Goal: Information Seeking & Learning: Learn about a topic

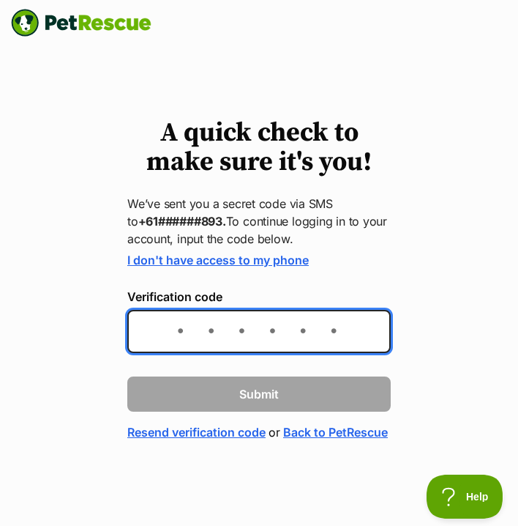
click at [231, 345] on input "Verification code" at bounding box center [259, 331] width 264 height 43
type input "416693"
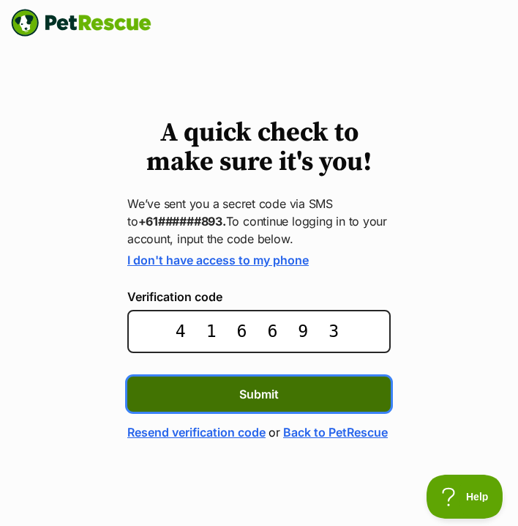
click at [267, 408] on button "Submit" at bounding box center [259, 393] width 264 height 35
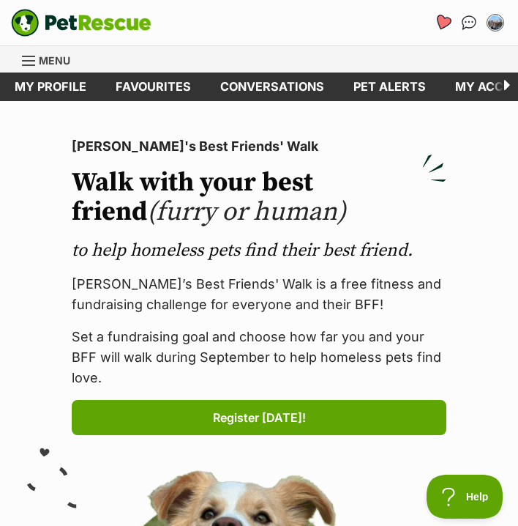
click at [442, 12] on link "Favourites" at bounding box center [443, 22] width 30 height 30
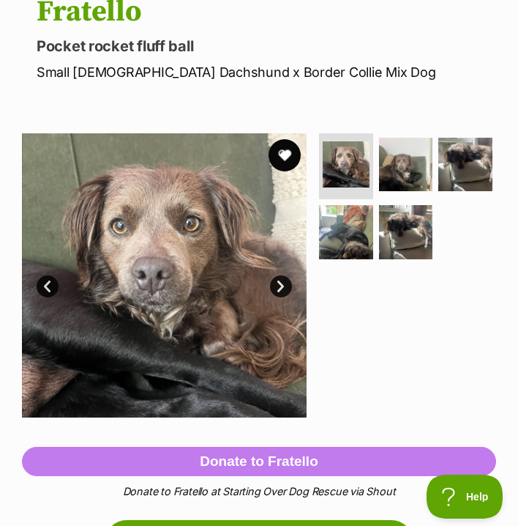
click at [279, 157] on button "favourite" at bounding box center [285, 155] width 32 height 32
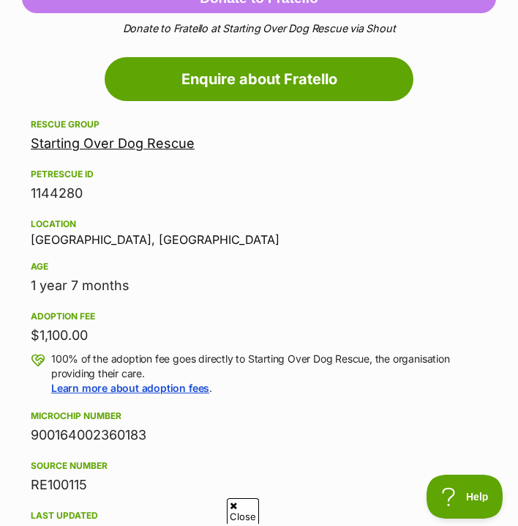
scroll to position [629, 0]
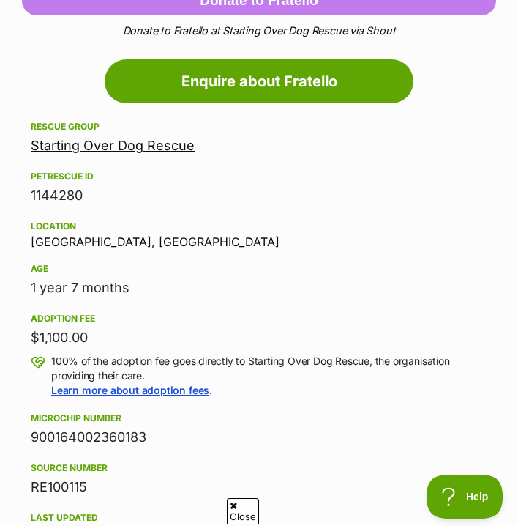
click at [133, 144] on link "Starting Over Dog Rescue" at bounding box center [113, 145] width 164 height 15
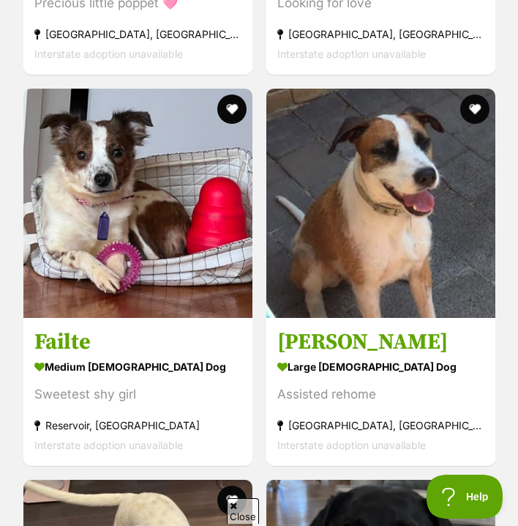
scroll to position [2463, 0]
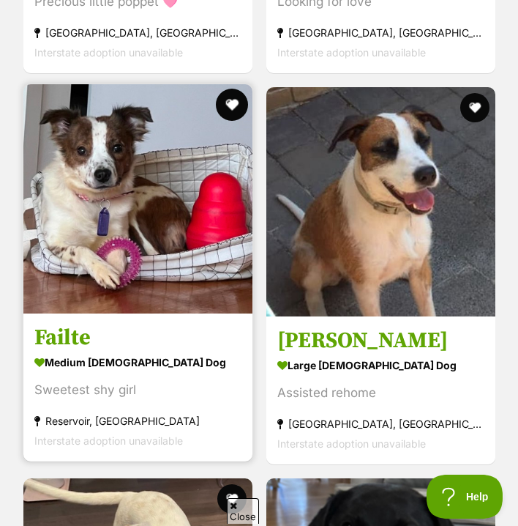
click at [231, 100] on button "favourite" at bounding box center [232, 105] width 32 height 32
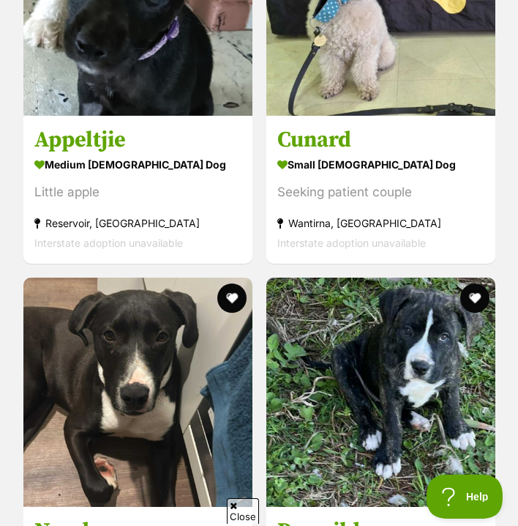
scroll to position [8433, 0]
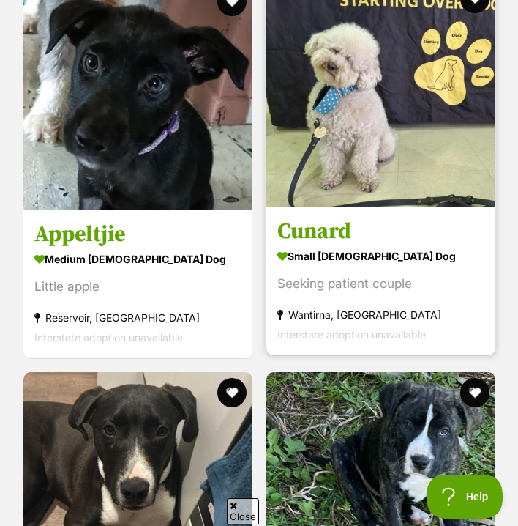
click at [324, 215] on link "Cunard small male Dog Seeking patient couple Wantirna, VIC Interstate adoption …" at bounding box center [381, 281] width 229 height 149
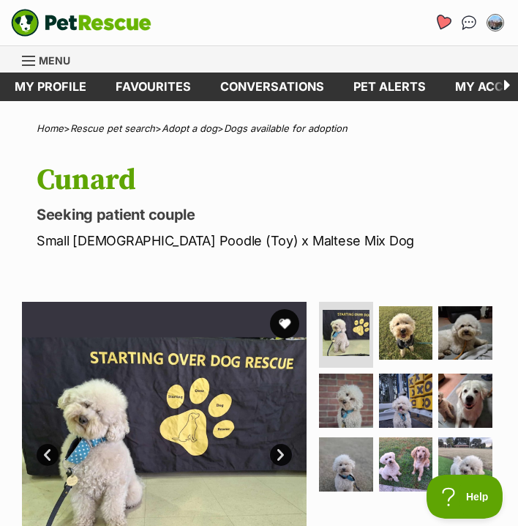
click at [439, 21] on icon "Favourites" at bounding box center [443, 22] width 18 height 17
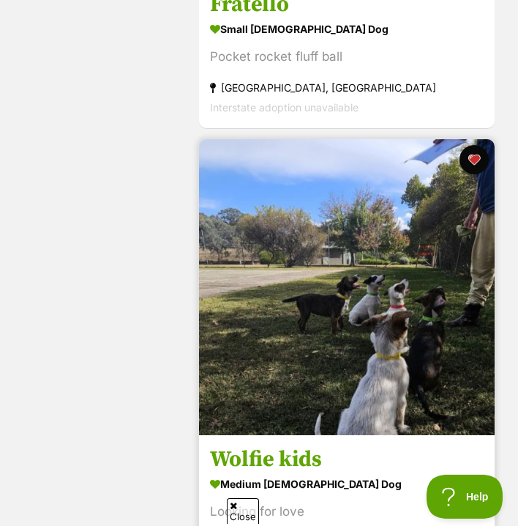
scroll to position [1093, 0]
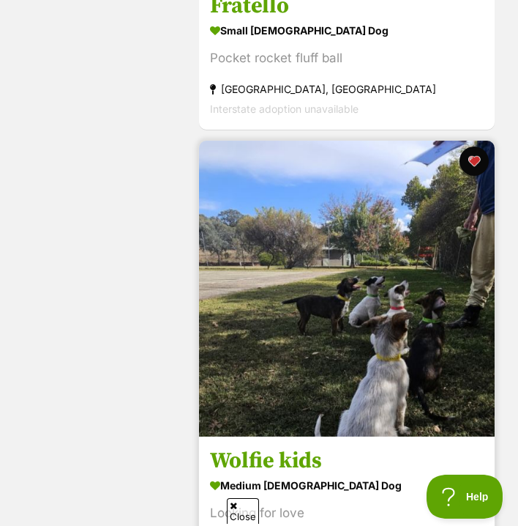
click at [294, 461] on h3 "Wolfie kids" at bounding box center [347, 461] width 274 height 28
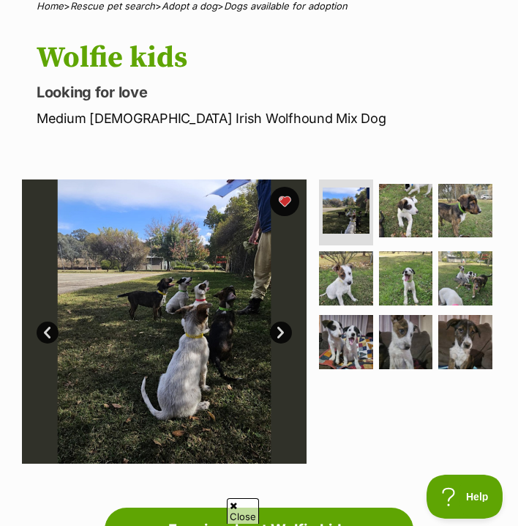
scroll to position [290, 0]
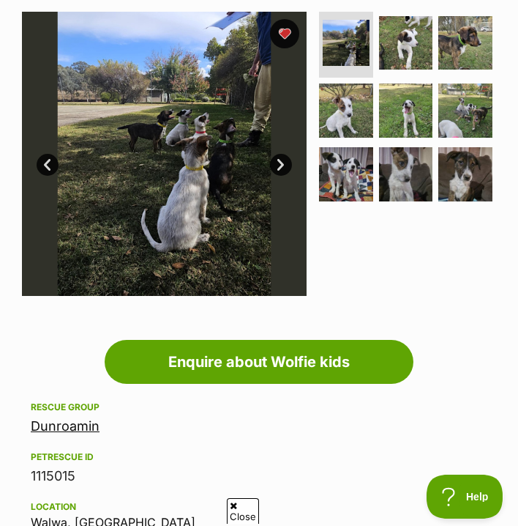
click at [283, 155] on link "Next" at bounding box center [281, 165] width 22 height 22
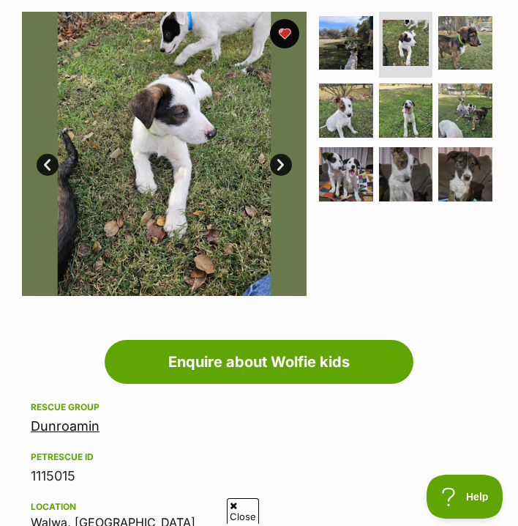
click at [282, 160] on link "Next" at bounding box center [281, 165] width 22 height 22
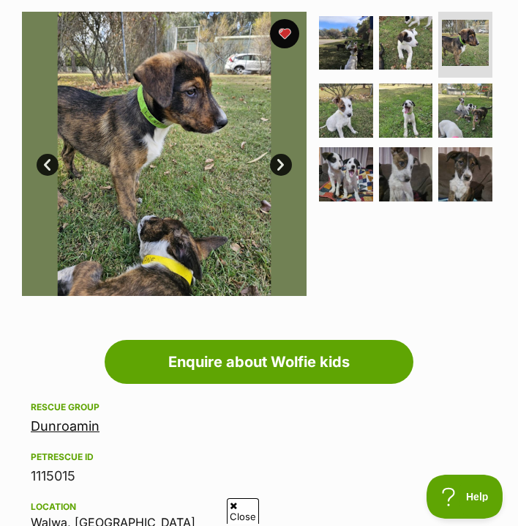
click at [281, 159] on link "Next" at bounding box center [281, 165] width 22 height 22
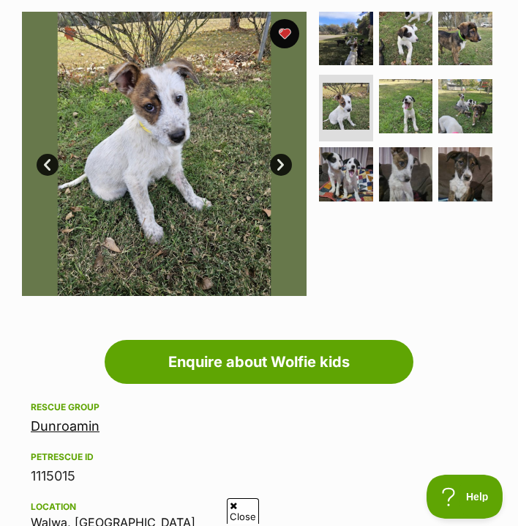
click at [281, 158] on link "Next" at bounding box center [281, 165] width 22 height 22
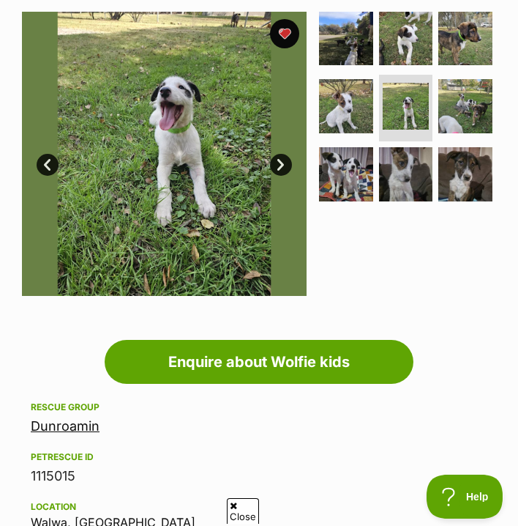
click at [281, 158] on link "Next" at bounding box center [281, 165] width 22 height 22
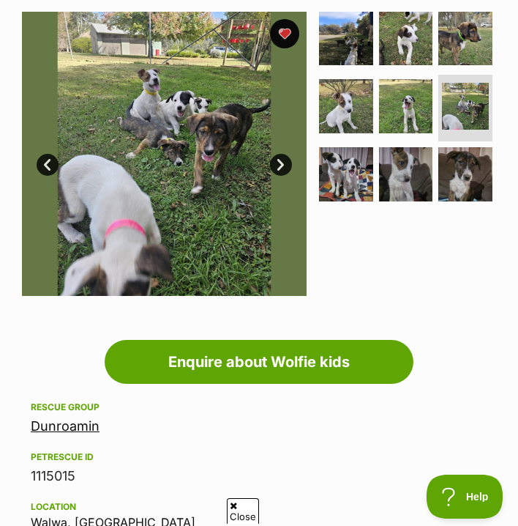
click at [281, 158] on link "Next" at bounding box center [281, 165] width 22 height 22
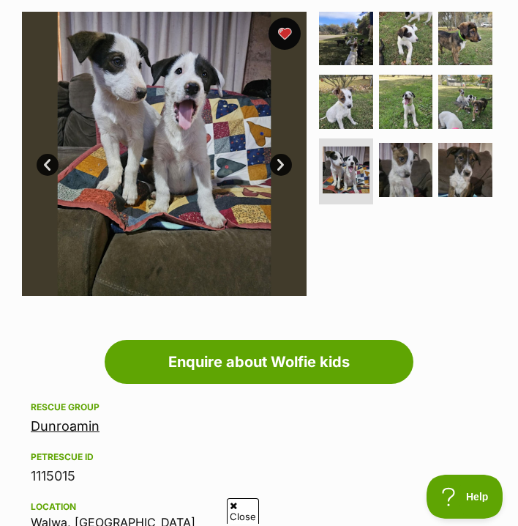
click at [283, 29] on button "favourite" at bounding box center [285, 34] width 32 height 32
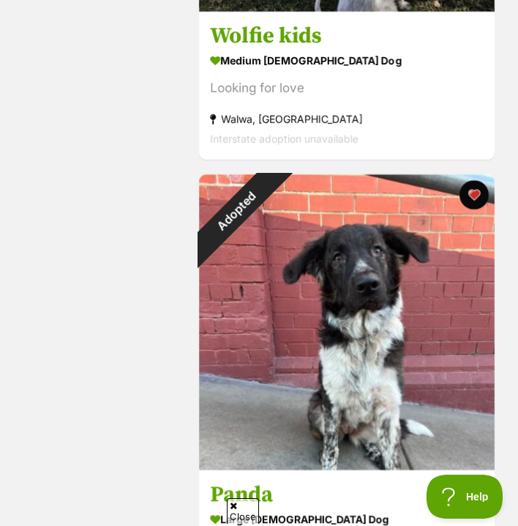
scroll to position [1659, 0]
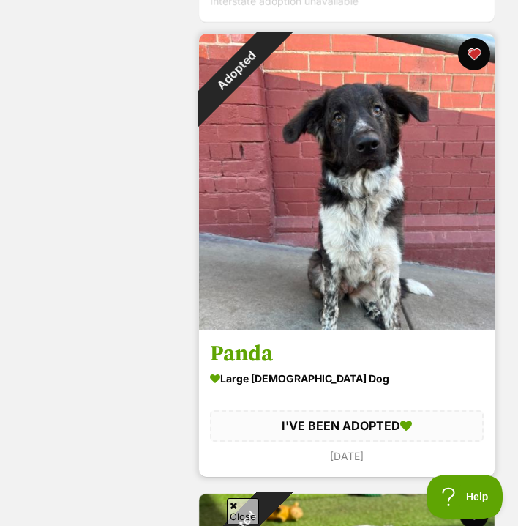
click at [472, 53] on button "favourite" at bounding box center [474, 54] width 32 height 32
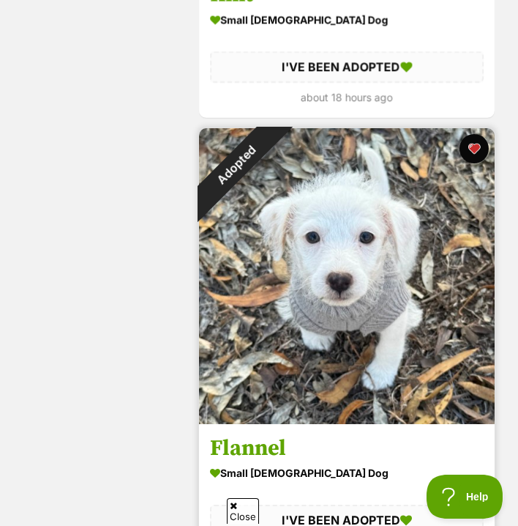
scroll to position [2447, 0]
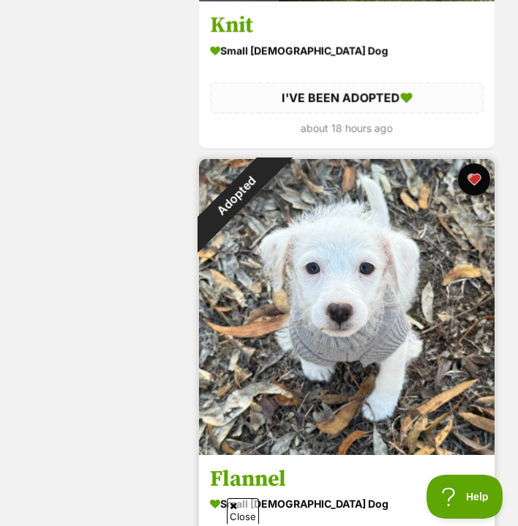
click at [469, 184] on button "favourite" at bounding box center [474, 179] width 32 height 32
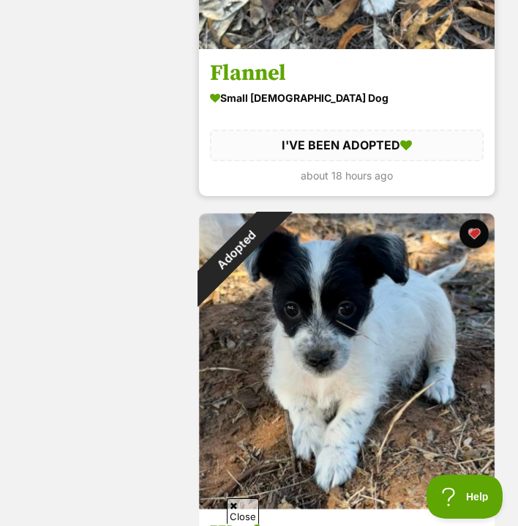
scroll to position [2868, 0]
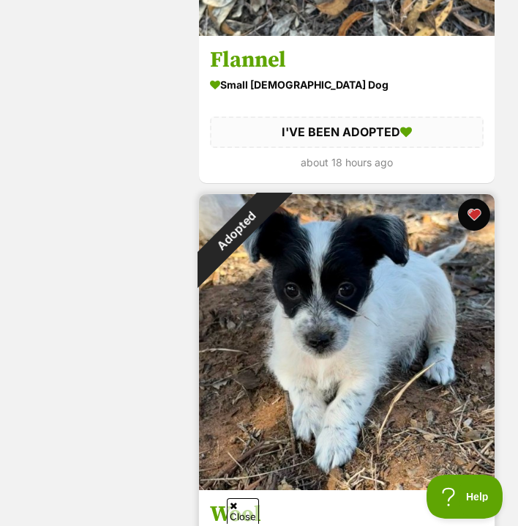
click at [468, 216] on button "favourite" at bounding box center [474, 214] width 32 height 32
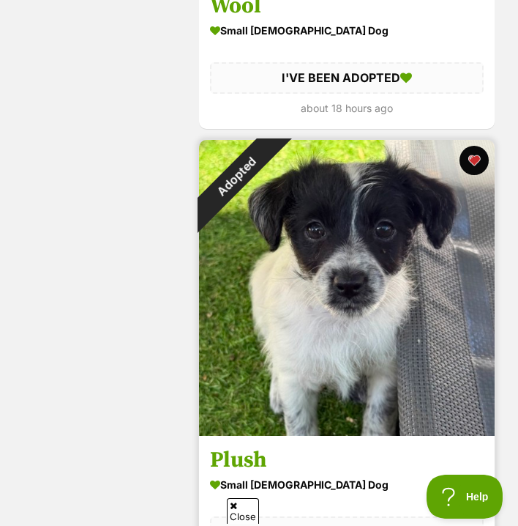
scroll to position [3380, 0]
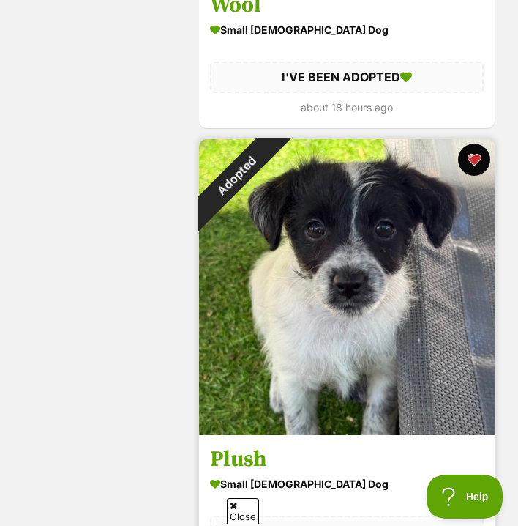
click at [471, 165] on button "favourite" at bounding box center [474, 160] width 32 height 32
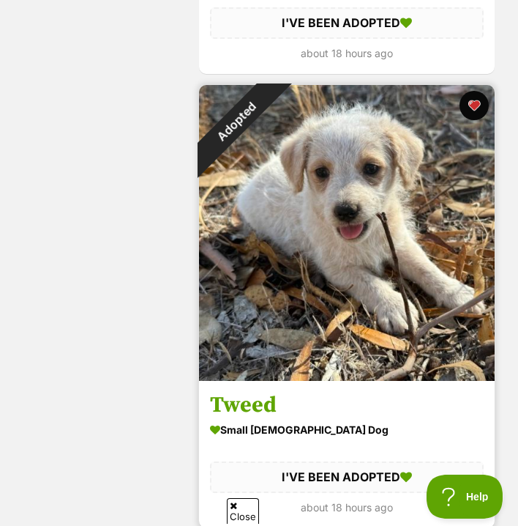
scroll to position [3856, 0]
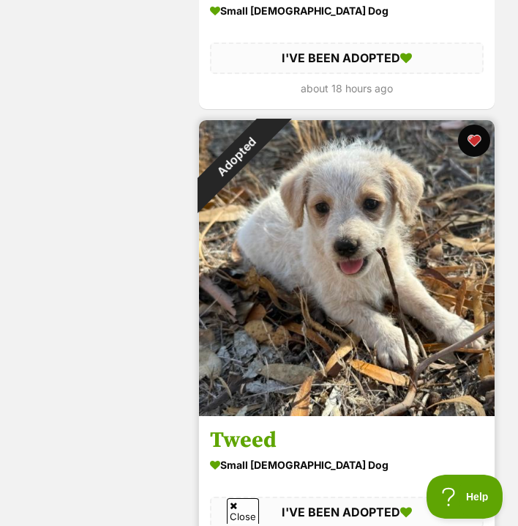
click at [467, 144] on button "favourite" at bounding box center [474, 140] width 32 height 32
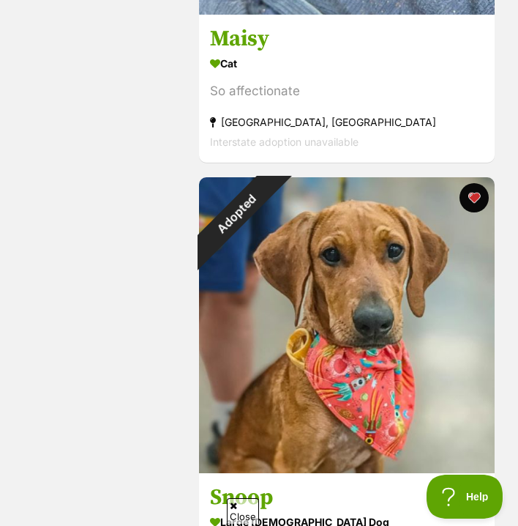
scroll to position [4724, 0]
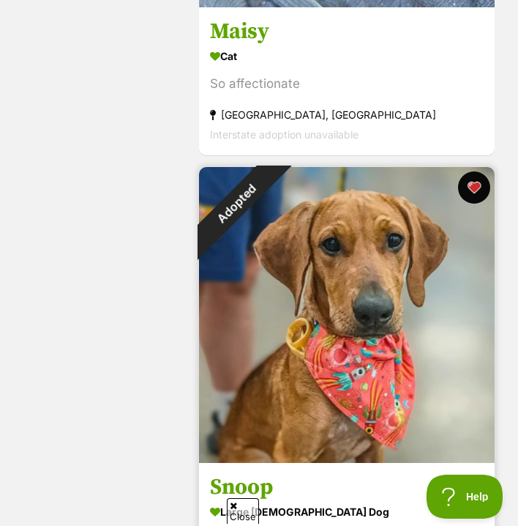
click at [473, 191] on button "favourite" at bounding box center [474, 187] width 32 height 32
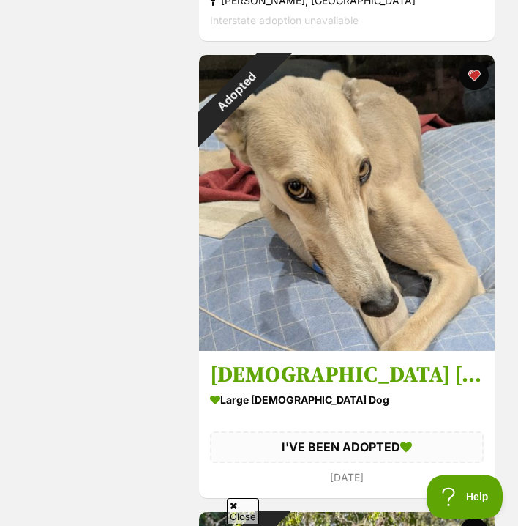
scroll to position [5756, 0]
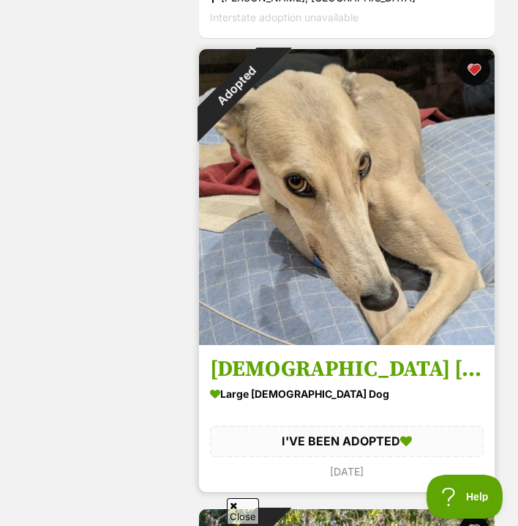
click at [477, 69] on button "favourite" at bounding box center [474, 69] width 32 height 32
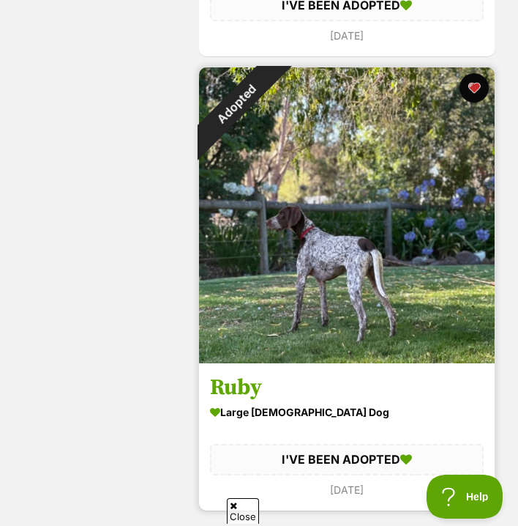
scroll to position [6250, 0]
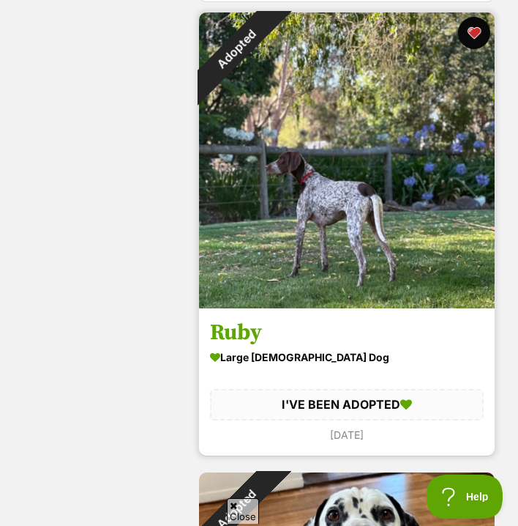
click at [486, 28] on button "favourite" at bounding box center [474, 33] width 32 height 32
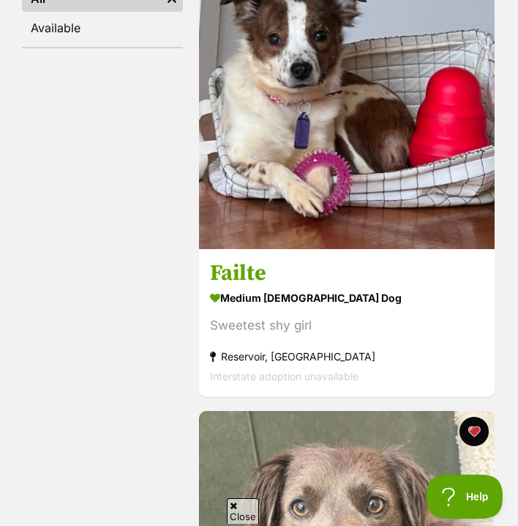
scroll to position [0, 0]
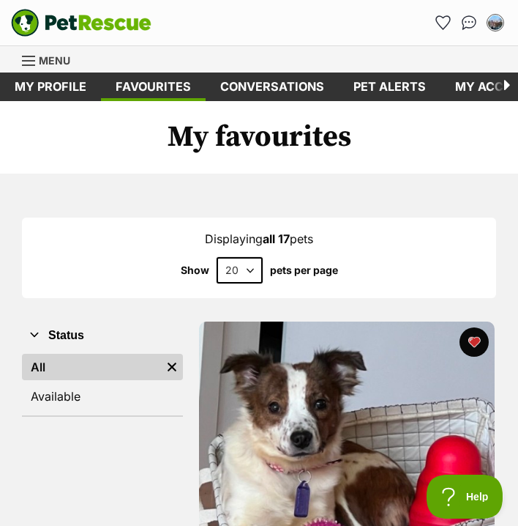
click at [40, 48] on link "Menu" at bounding box center [51, 59] width 59 height 26
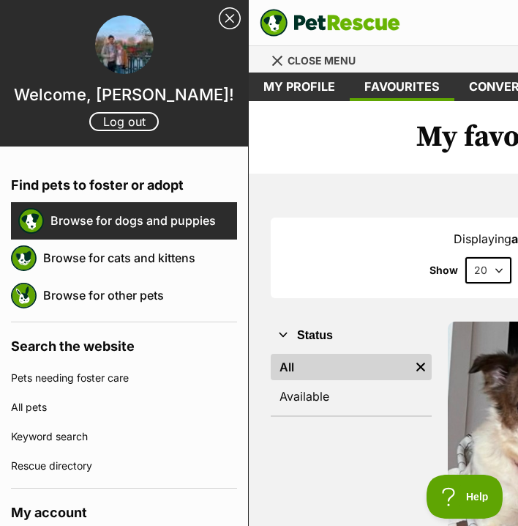
click at [138, 225] on link "Browse for dogs and puppies" at bounding box center [144, 220] width 187 height 31
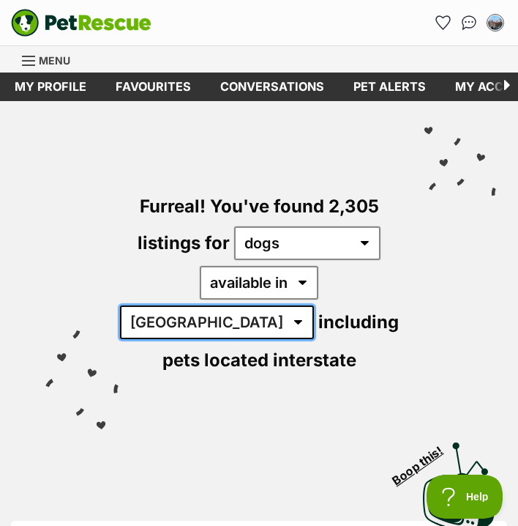
click at [314, 305] on select "Australia ACT NSW NT QLD SA TAS VIC WA" at bounding box center [217, 322] width 194 height 34
select select "VIC"
click at [269, 305] on select "Australia ACT NSW NT QLD SA TAS VIC WA" at bounding box center [217, 322] width 194 height 34
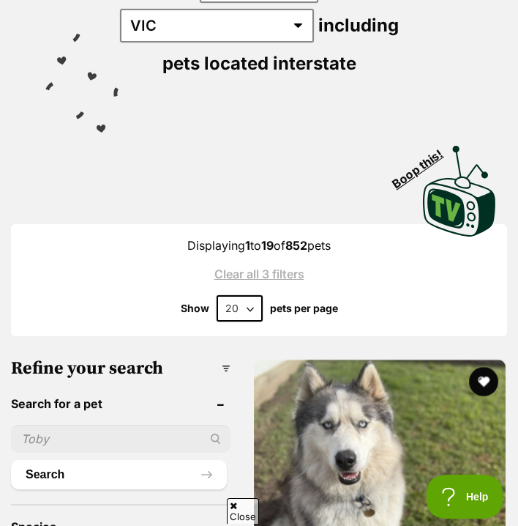
scroll to position [298, 0]
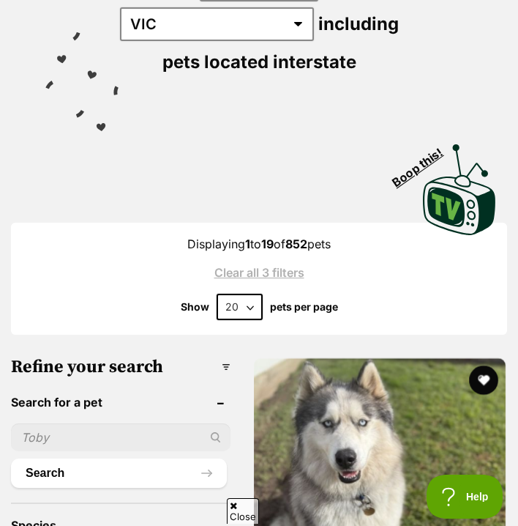
click at [245, 294] on select "20 40 60" at bounding box center [240, 307] width 46 height 26
select select "60"
click at [217, 294] on select "20 40 60" at bounding box center [240, 307] width 46 height 26
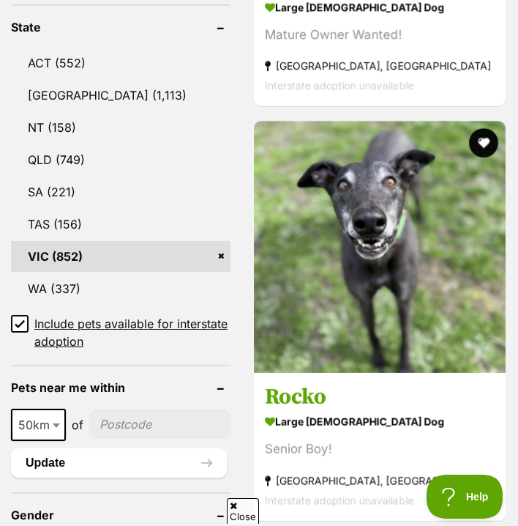
scroll to position [950, 0]
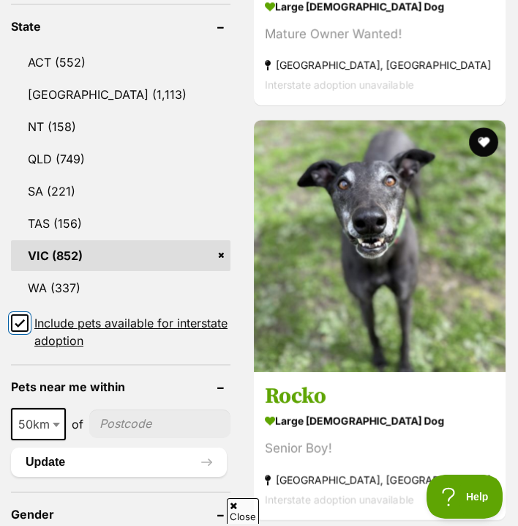
click at [11, 314] on input "Include pets available for interstate adoption" at bounding box center [20, 323] width 18 height 18
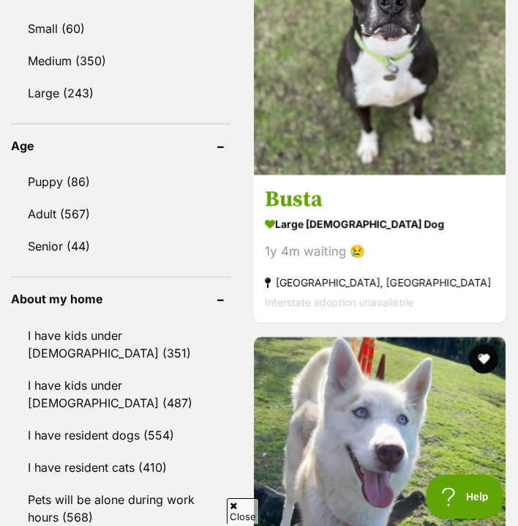
scroll to position [1530, 0]
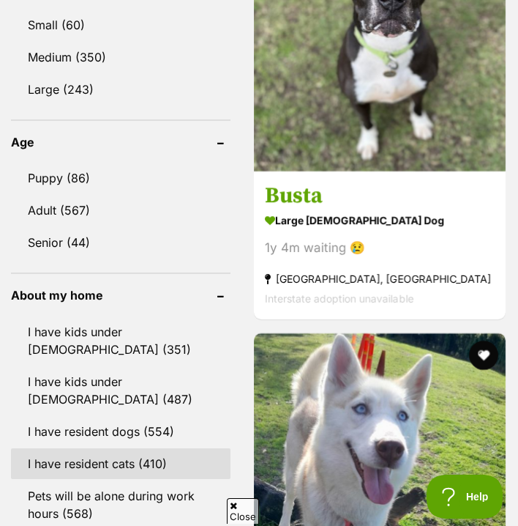
click at [133, 448] on link "I have resident cats (410)" at bounding box center [121, 463] width 220 height 31
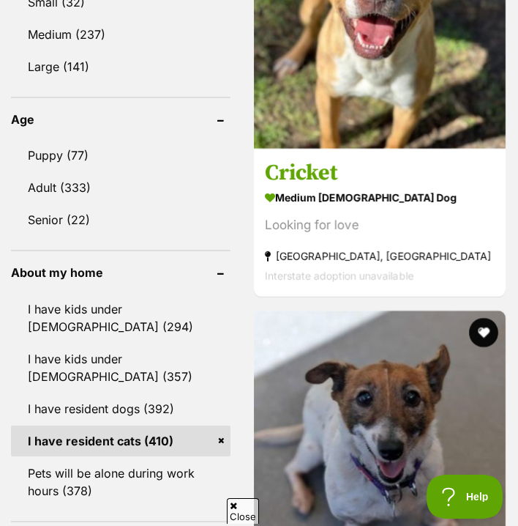
scroll to position [1558, 0]
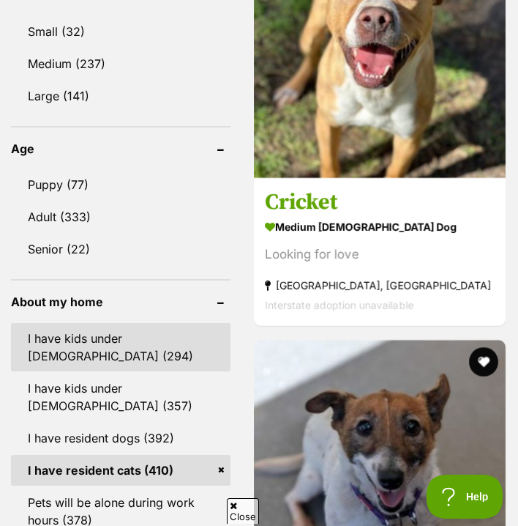
click at [168, 323] on link "I have kids under 5 years old (294)" at bounding box center [121, 347] width 220 height 48
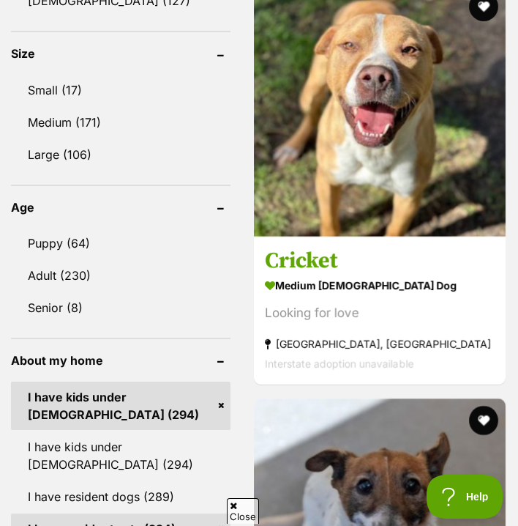
scroll to position [1503, 0]
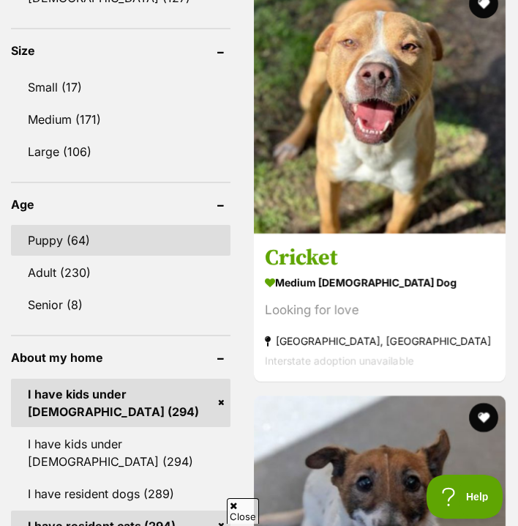
click at [149, 225] on link "Puppy (64)" at bounding box center [121, 240] width 220 height 31
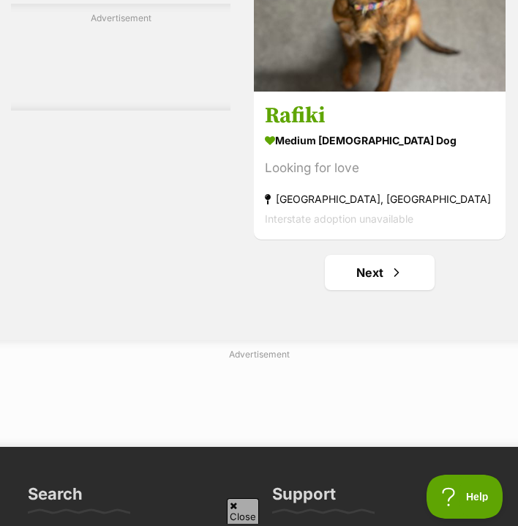
scroll to position [26465, 0]
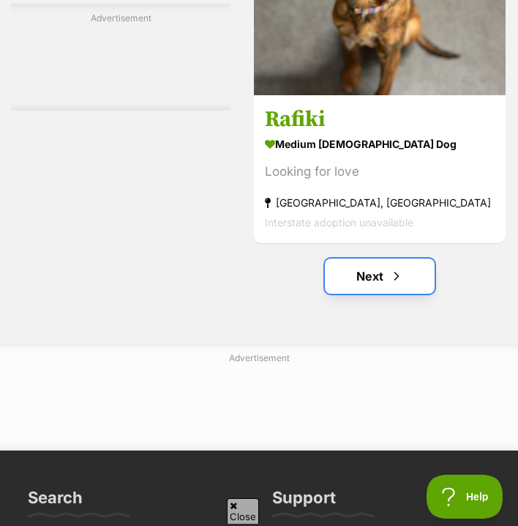
click at [406, 258] on link "Next" at bounding box center [380, 275] width 110 height 35
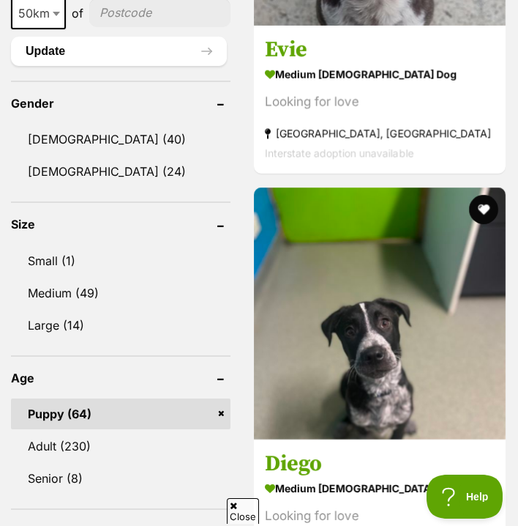
scroll to position [1203, 0]
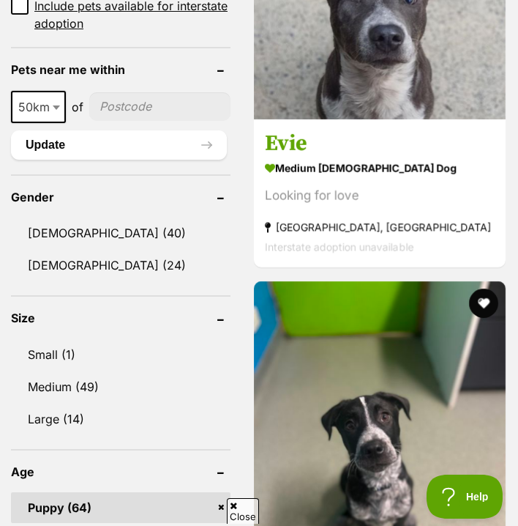
click at [223, 492] on link "Puppy (64)" at bounding box center [121, 507] width 220 height 31
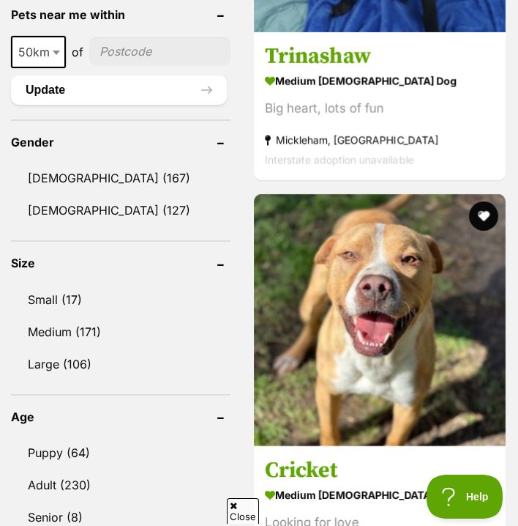
scroll to position [1294, 0]
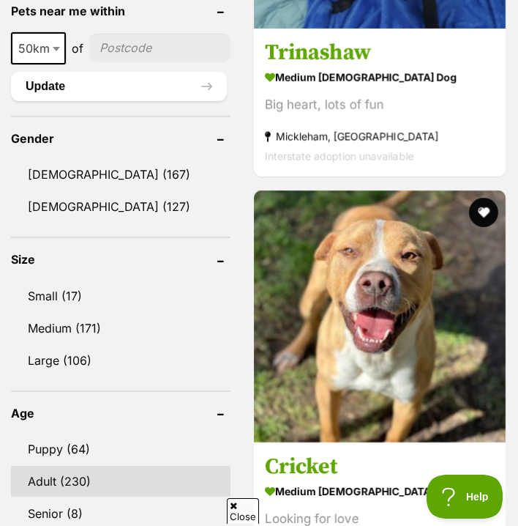
click at [146, 466] on link "Adult (230)" at bounding box center [121, 481] width 220 height 31
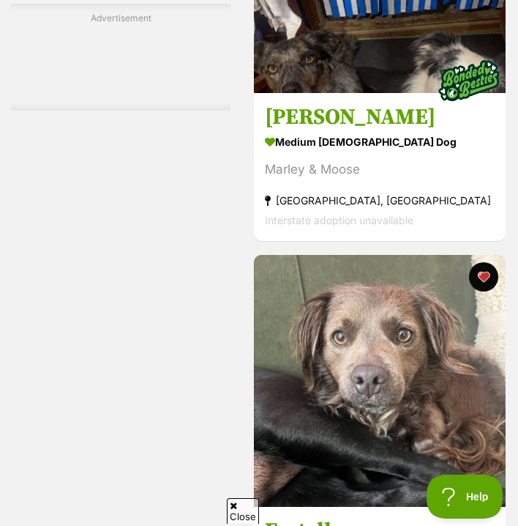
scroll to position [15782, 0]
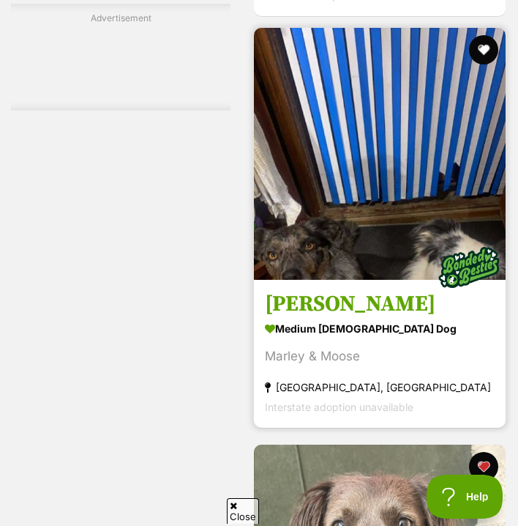
click at [379, 160] on img at bounding box center [380, 154] width 252 height 252
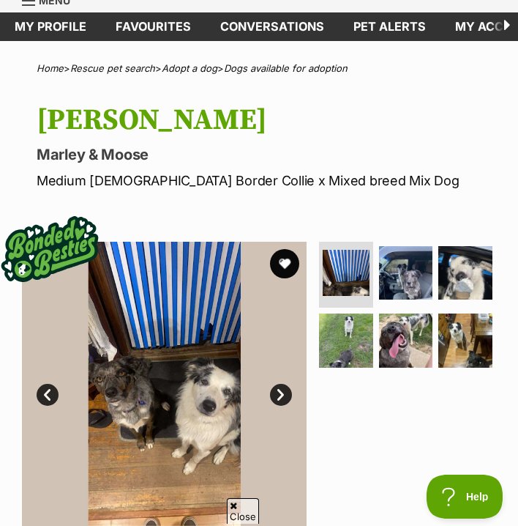
scroll to position [63, 0]
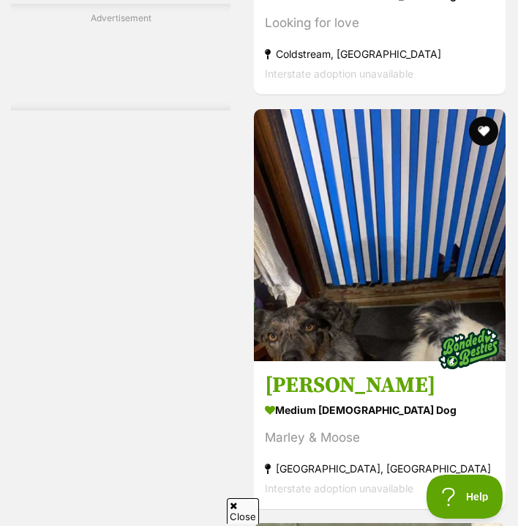
scroll to position [15699, 0]
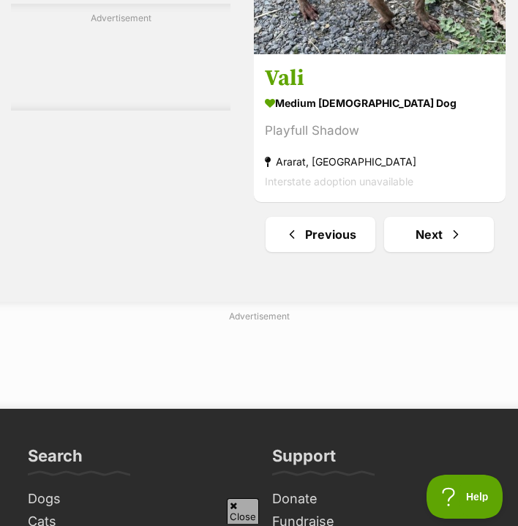
scroll to position [26365, 0]
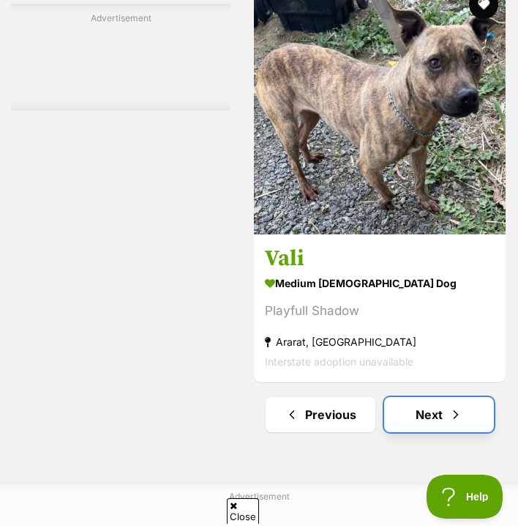
click at [436, 397] on link "Next" at bounding box center [439, 414] width 110 height 35
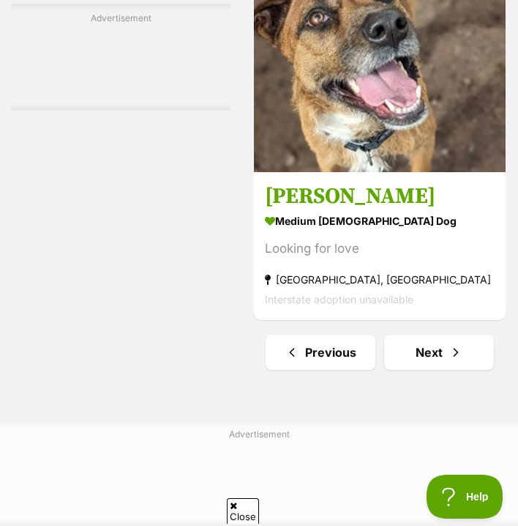
scroll to position [26612, 0]
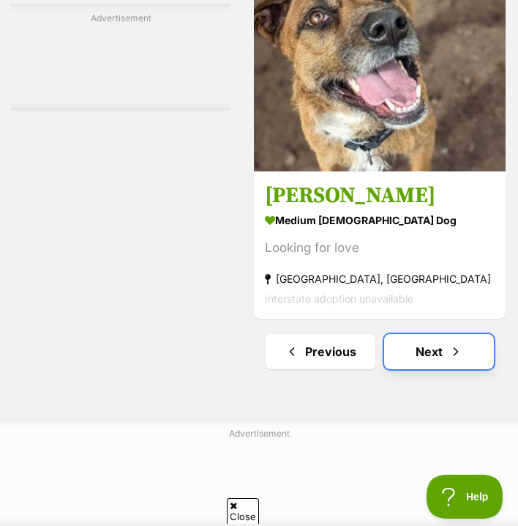
click at [450, 343] on span "Next page" at bounding box center [456, 352] width 15 height 18
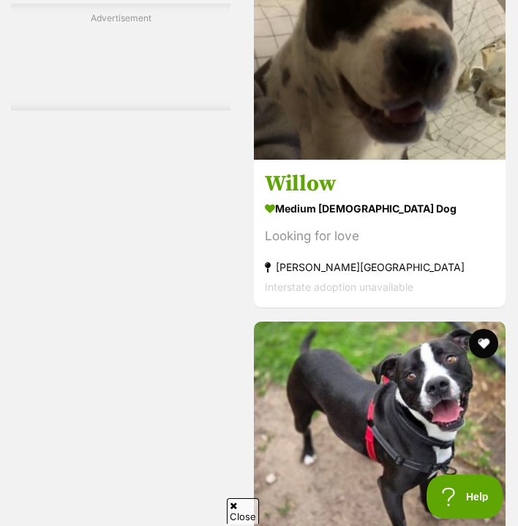
scroll to position [21205, 0]
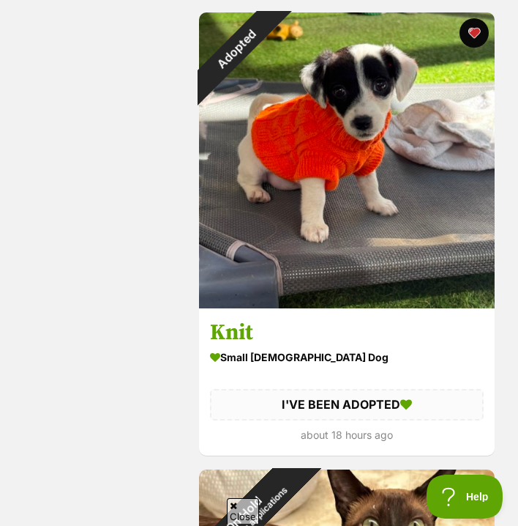
scroll to position [1266, 0]
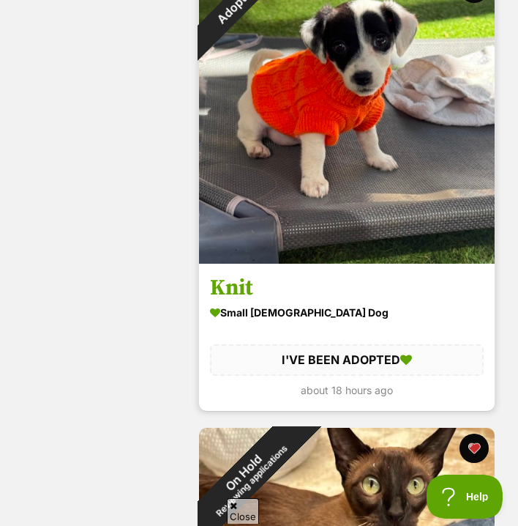
click at [373, 159] on img at bounding box center [347, 116] width 296 height 296
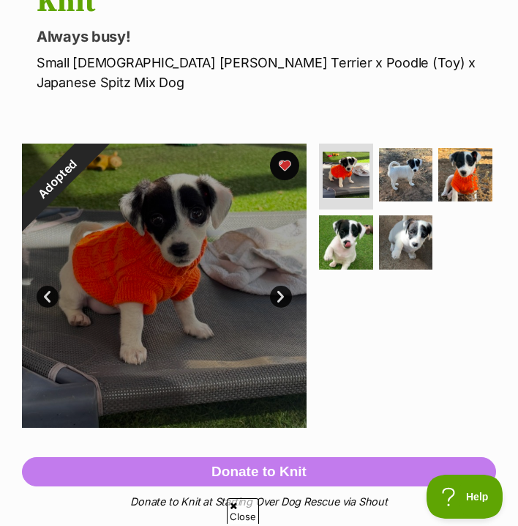
scroll to position [172, 0]
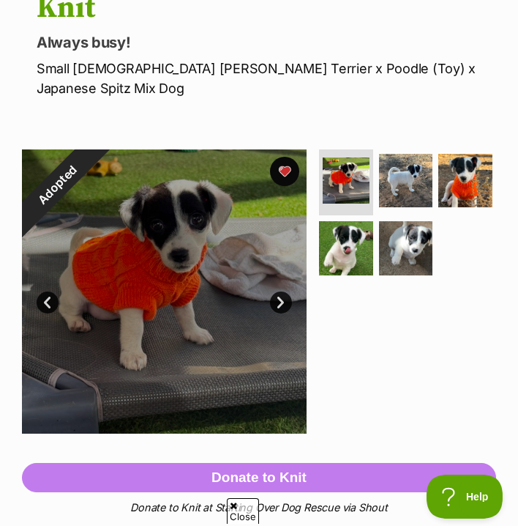
click at [416, 127] on section "Adopted 1 of 5 images 1 of 5 images 1 of 5 images 1 of 5 images 1 of 5 images N…" at bounding box center [259, 280] width 518 height 307
click at [415, 152] on img at bounding box center [406, 180] width 57 height 57
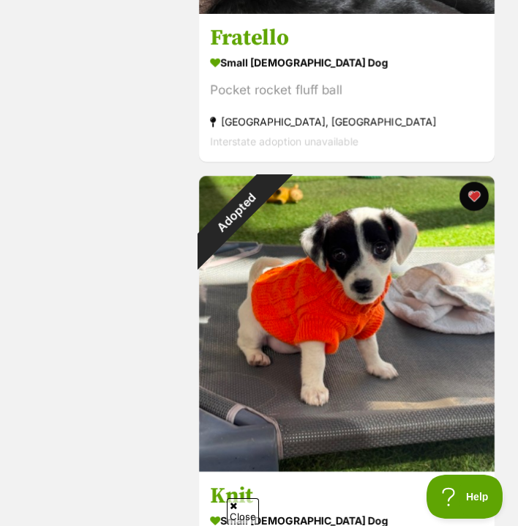
scroll to position [639, 0]
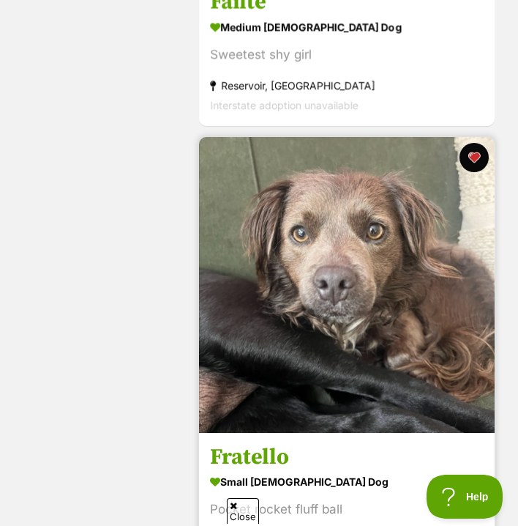
click at [401, 288] on img at bounding box center [347, 285] width 296 height 296
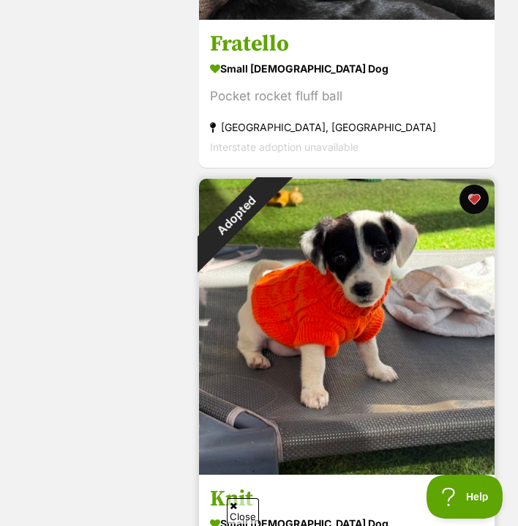
scroll to position [938, 0]
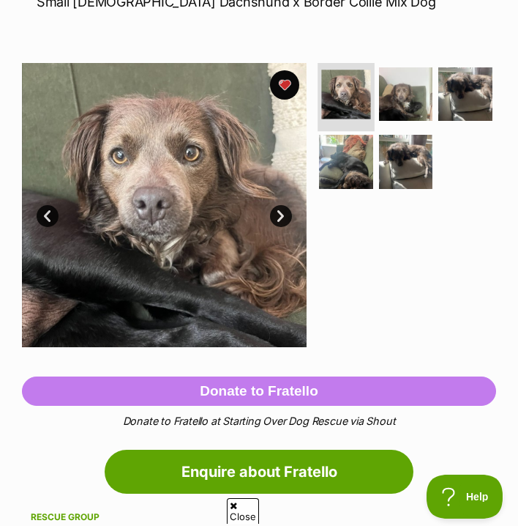
scroll to position [100, 0]
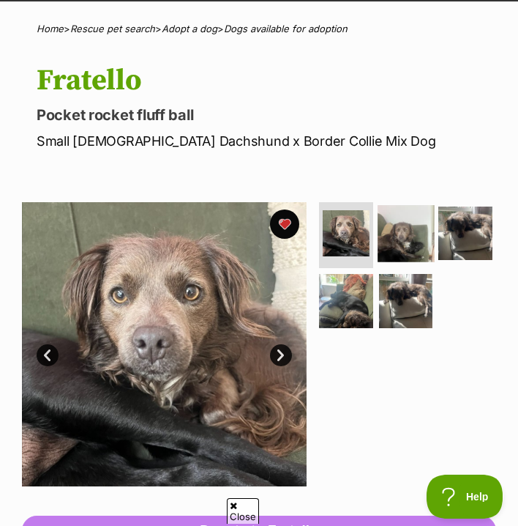
click at [406, 231] on img at bounding box center [406, 233] width 57 height 57
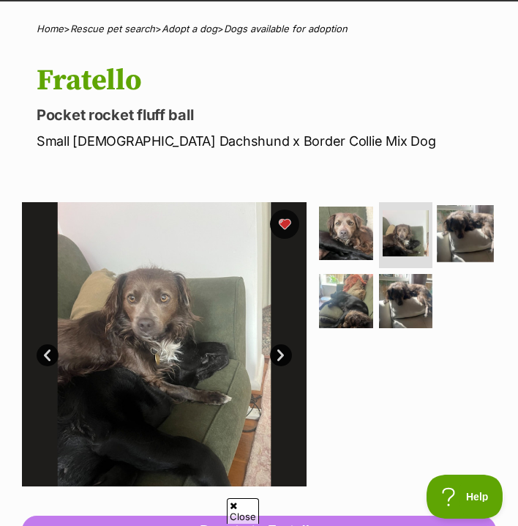
click at [438, 262] on img at bounding box center [466, 233] width 57 height 57
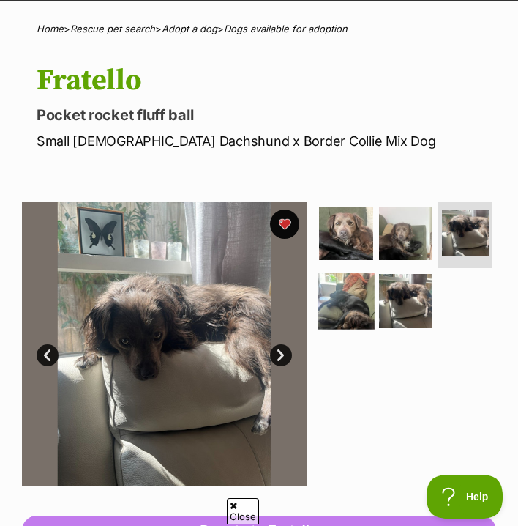
click at [375, 303] on img at bounding box center [346, 300] width 57 height 57
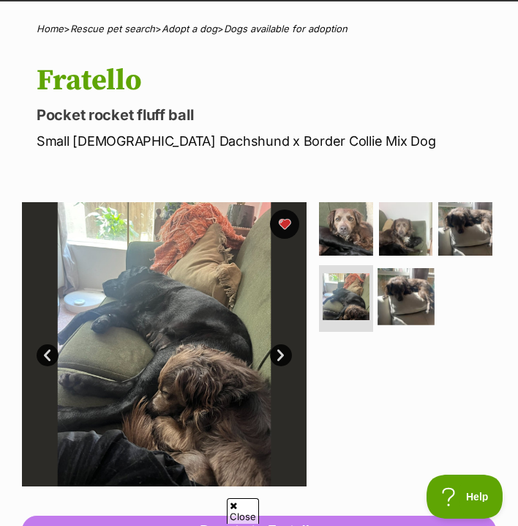
click at [378, 325] on img at bounding box center [406, 296] width 57 height 57
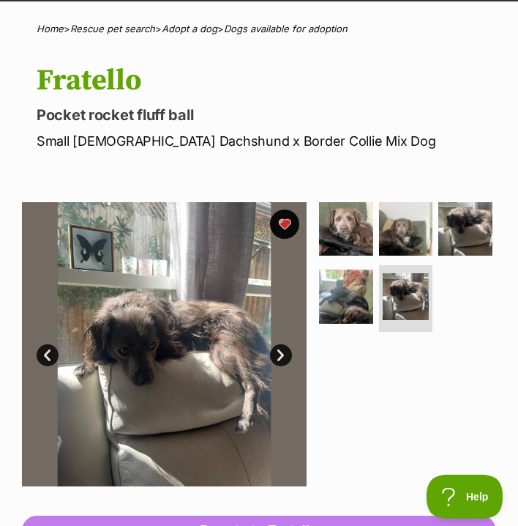
scroll to position [0, 0]
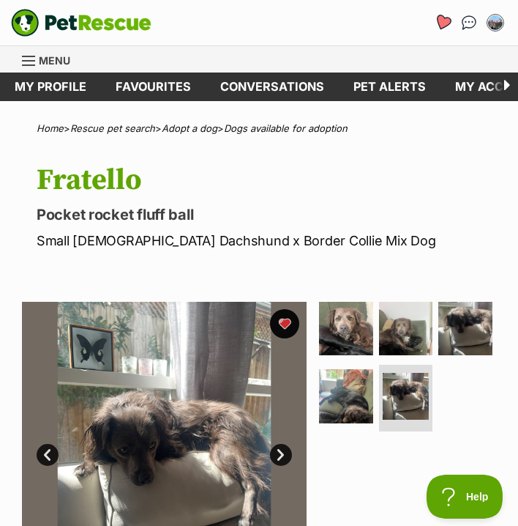
click at [442, 17] on icon "Favourites" at bounding box center [443, 22] width 18 height 17
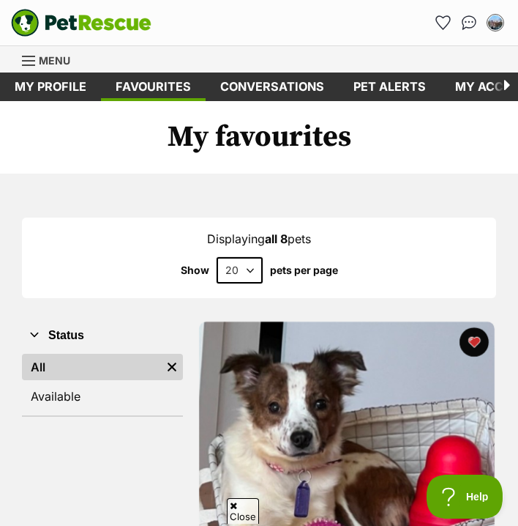
scroll to position [349, 0]
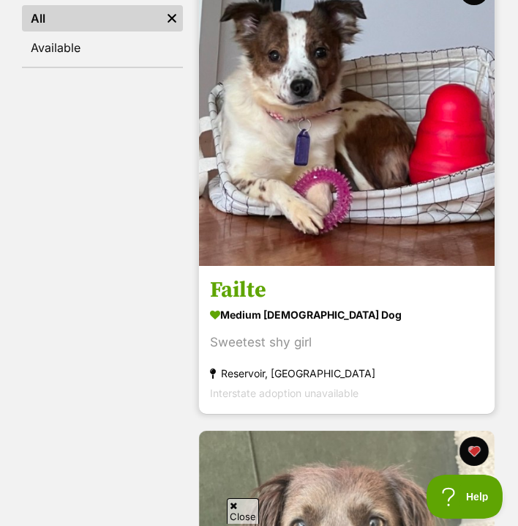
click at [404, 187] on img at bounding box center [347, 118] width 296 height 296
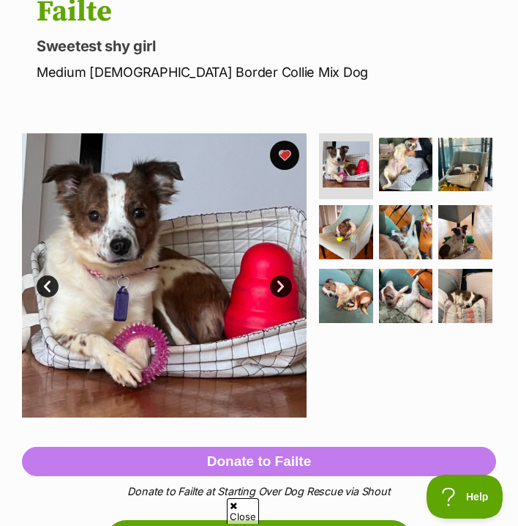
scroll to position [182, 0]
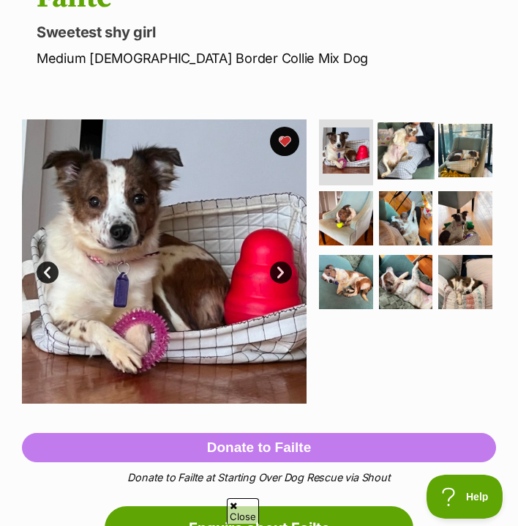
click at [414, 146] on img at bounding box center [406, 150] width 57 height 57
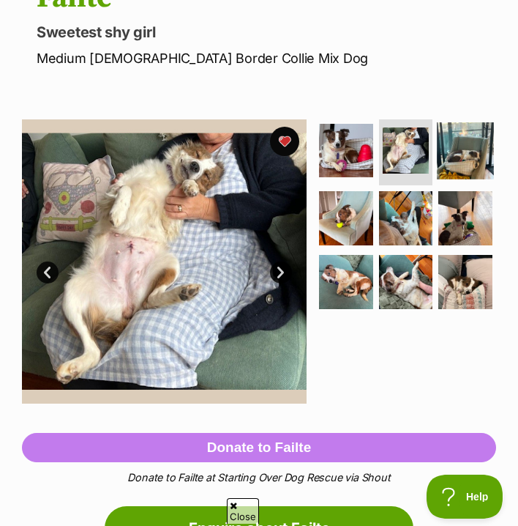
click at [438, 179] on img at bounding box center [466, 150] width 57 height 57
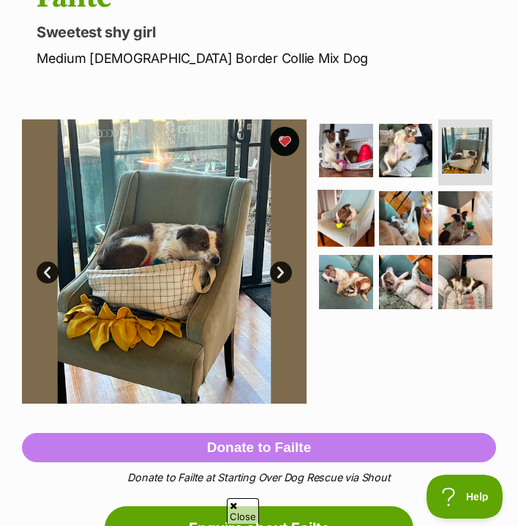
click at [375, 212] on img at bounding box center [346, 218] width 57 height 57
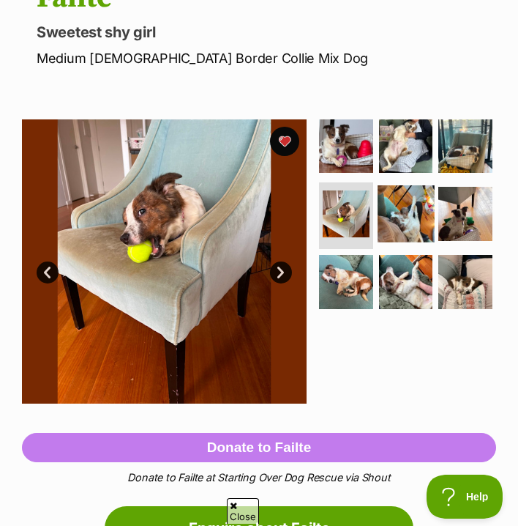
click at [378, 242] on img at bounding box center [406, 213] width 57 height 57
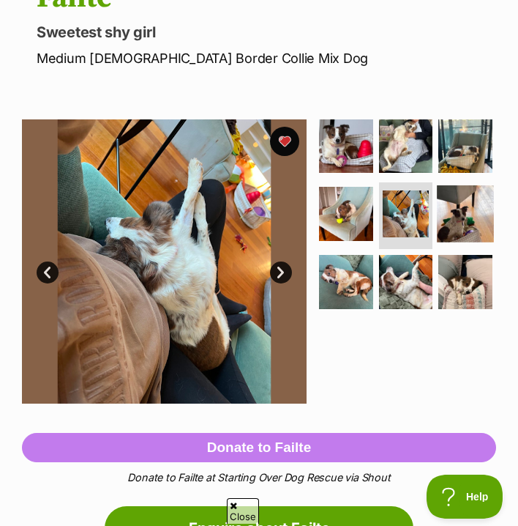
click at [438, 242] on img at bounding box center [466, 213] width 57 height 57
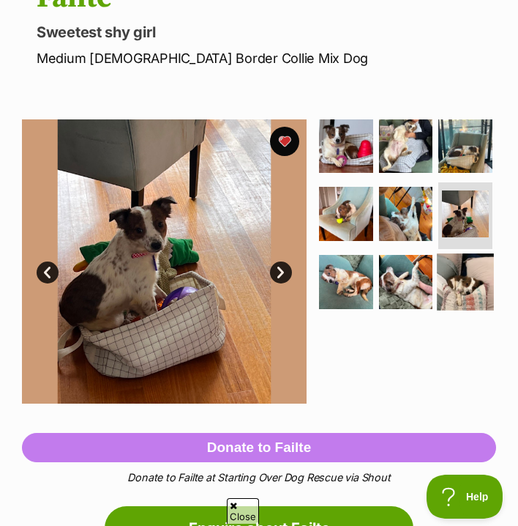
click at [438, 310] on img at bounding box center [466, 281] width 57 height 57
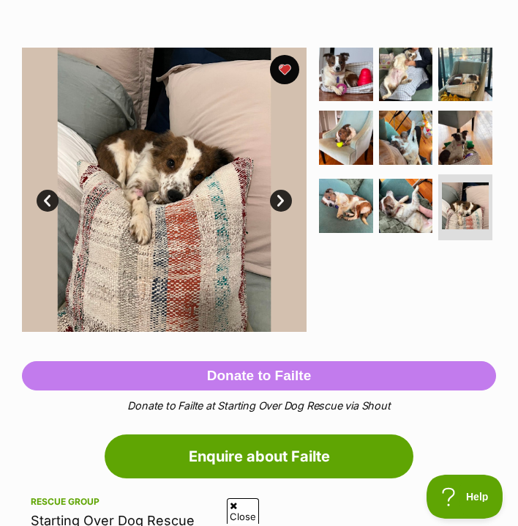
scroll to position [0, 0]
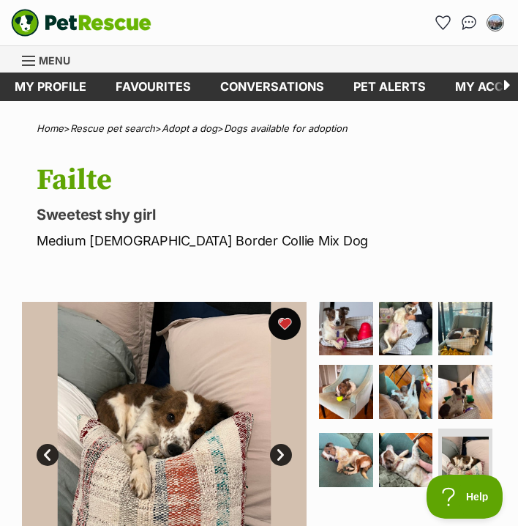
click at [286, 321] on button "favourite" at bounding box center [285, 324] width 32 height 32
click at [444, 26] on icon "Favourites" at bounding box center [443, 22] width 18 height 17
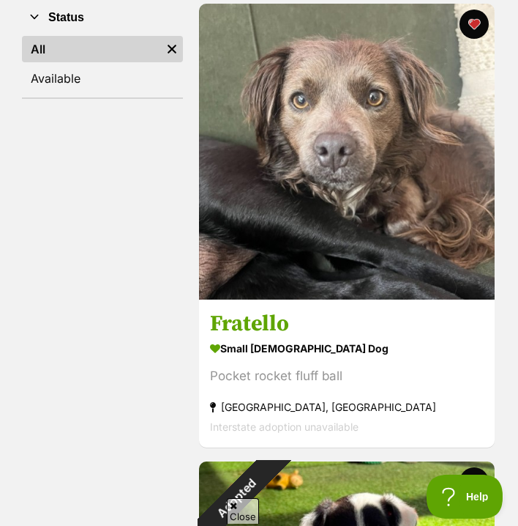
scroll to position [319, 0]
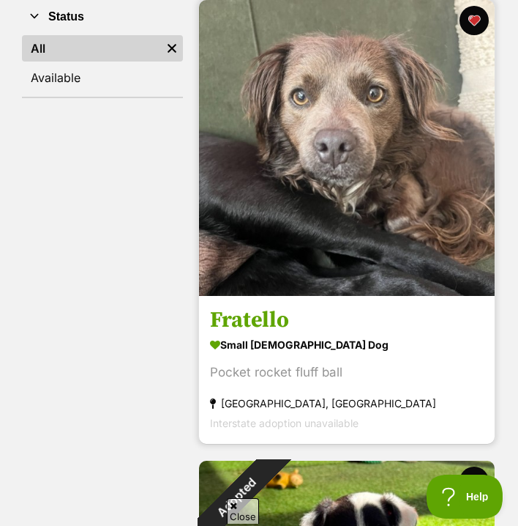
click at [275, 325] on h3 "Fratello" at bounding box center [347, 320] width 274 height 28
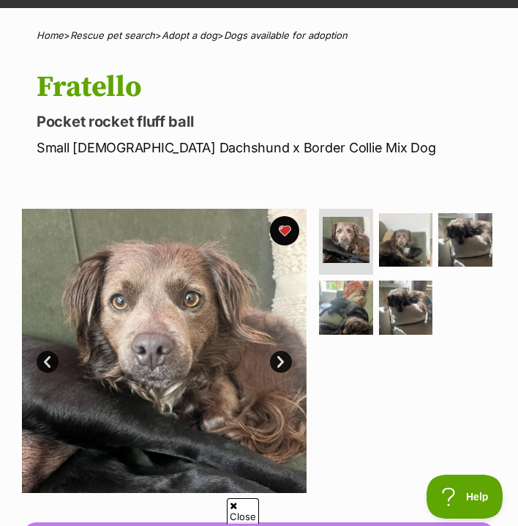
scroll to position [97, 0]
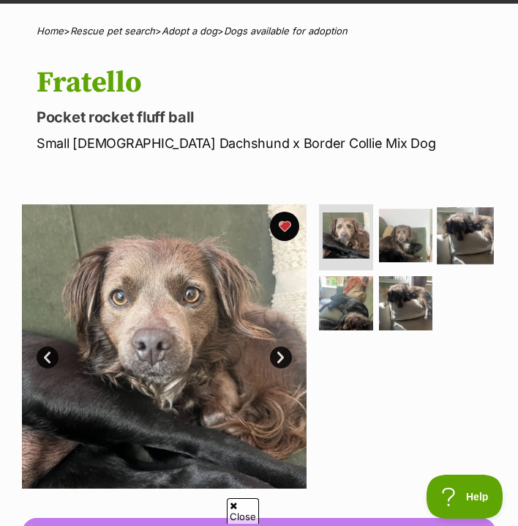
click at [438, 264] on img at bounding box center [466, 235] width 57 height 57
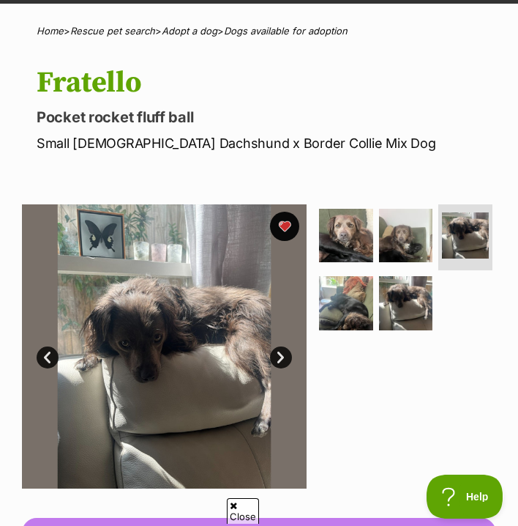
click at [426, 332] on ul at bounding box center [406, 271] width 180 height 135
click at [375, 301] on img at bounding box center [346, 303] width 57 height 57
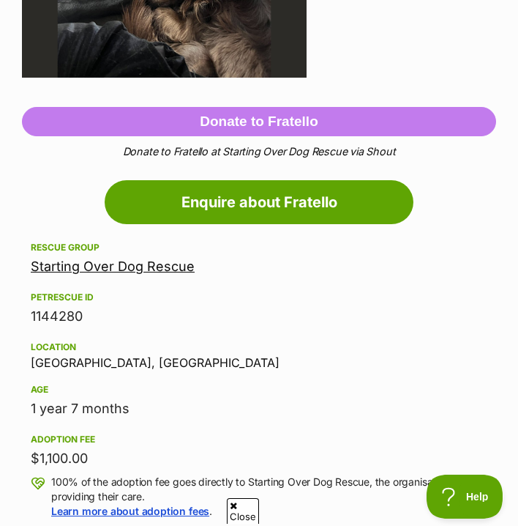
scroll to position [0, 0]
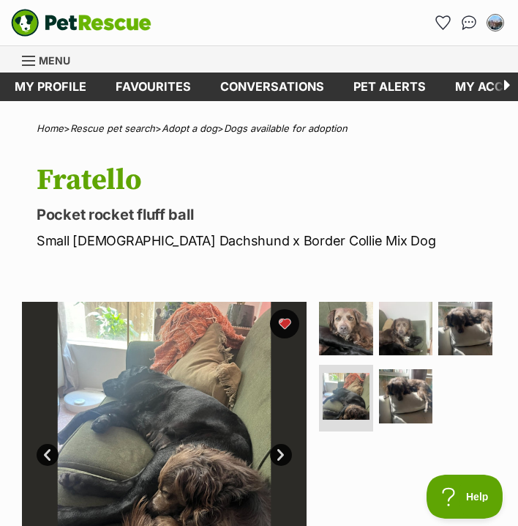
click at [436, 33] on li "Account quick links" at bounding box center [442, 22] width 23 height 23
click at [441, 30] on link "Favourites" at bounding box center [443, 22] width 30 height 30
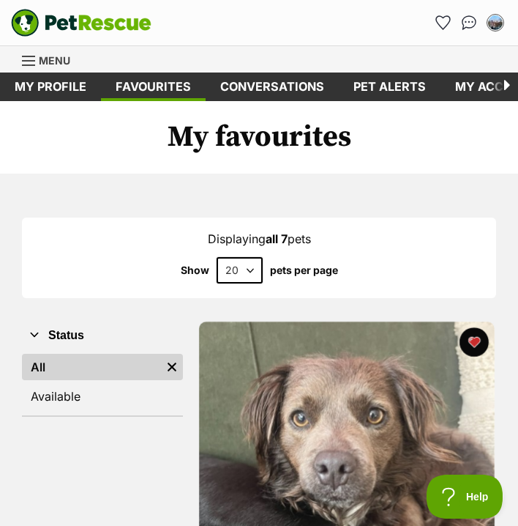
click at [40, 68] on link "Menu" at bounding box center [51, 59] width 59 height 26
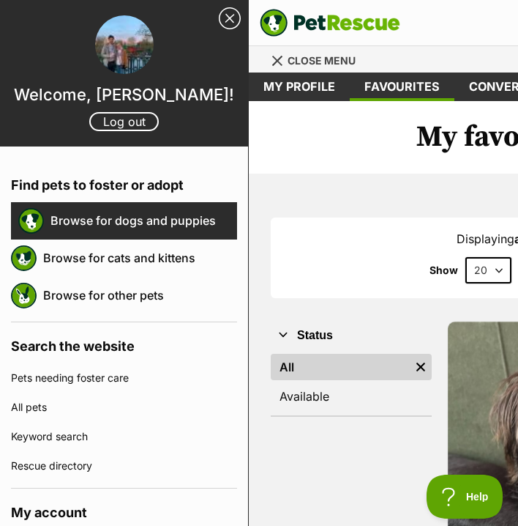
drag, startPoint x: 128, startPoint y: 253, endPoint x: 165, endPoint y: 219, distance: 50.8
click at [165, 219] on link "Browse for dogs and puppies" at bounding box center [144, 220] width 187 height 31
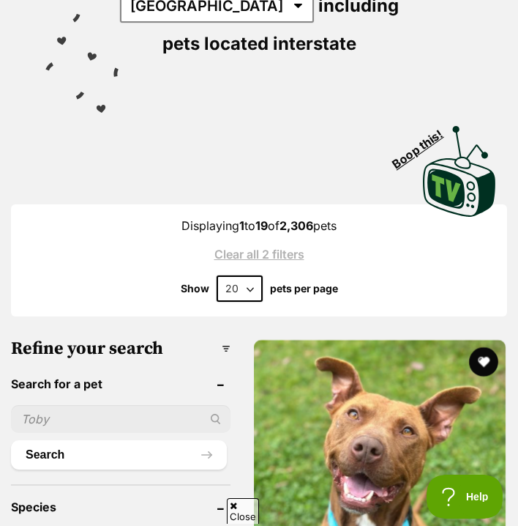
scroll to position [84, 0]
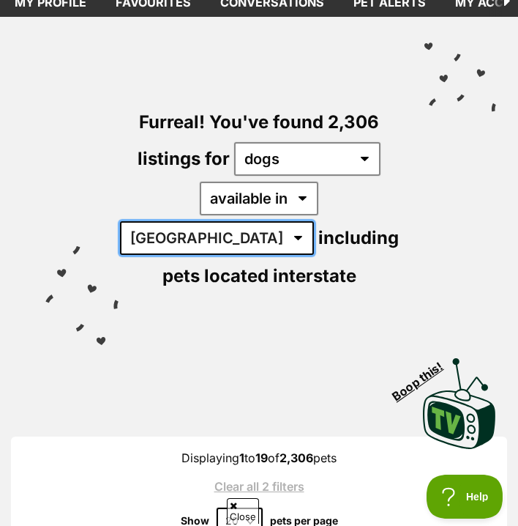
click at [305, 221] on select "Australia ACT NSW NT QLD SA TAS VIC WA" at bounding box center [217, 238] width 194 height 34
select select "VIC"
click at [269, 221] on select "Australia ACT NSW NT QLD SA TAS VIC WA" at bounding box center [217, 238] width 194 height 34
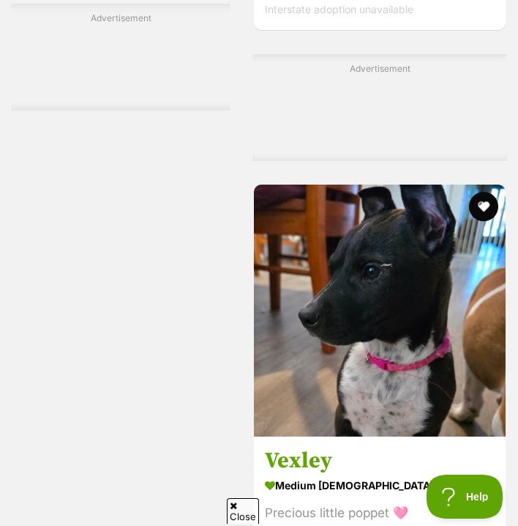
scroll to position [8910, 0]
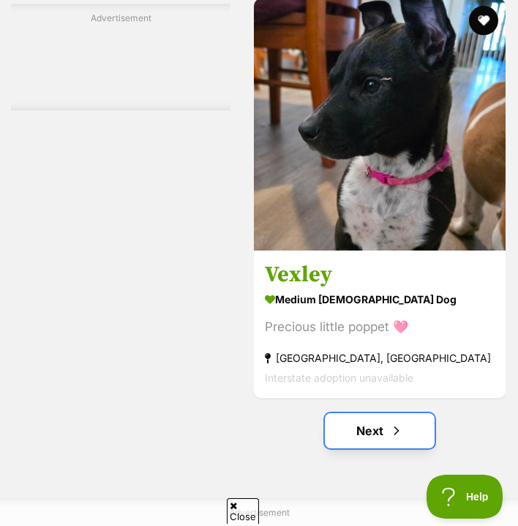
click at [368, 413] on link "Next" at bounding box center [380, 430] width 110 height 35
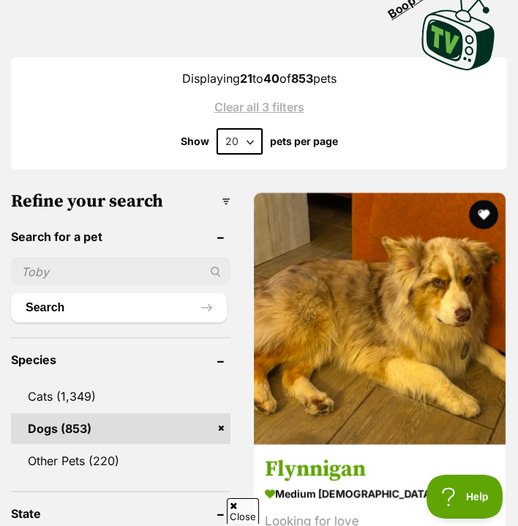
scroll to position [112, 0]
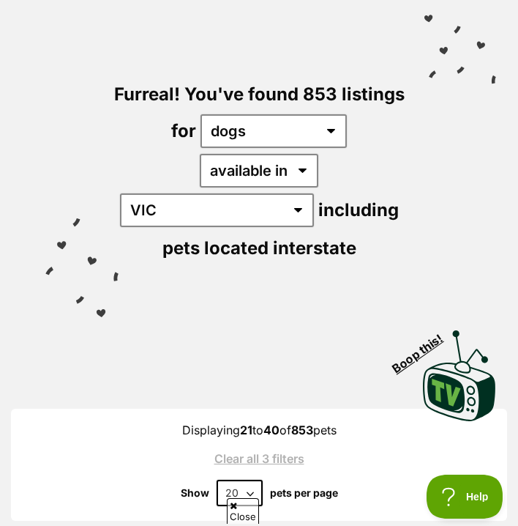
click at [254, 480] on select "20 40 60" at bounding box center [240, 493] width 46 height 26
select select "60"
click at [217, 480] on select "20 40 60" at bounding box center [240, 493] width 46 height 26
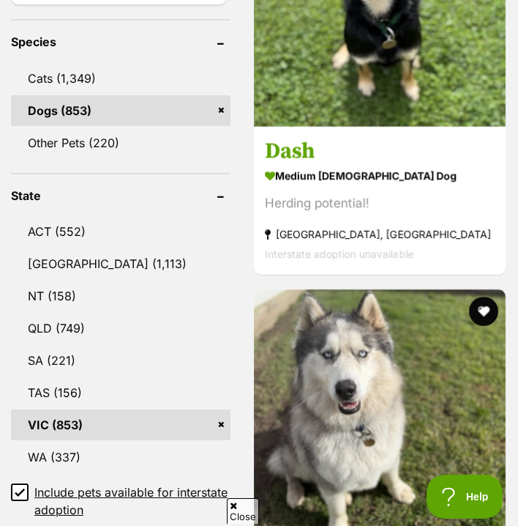
scroll to position [783, 0]
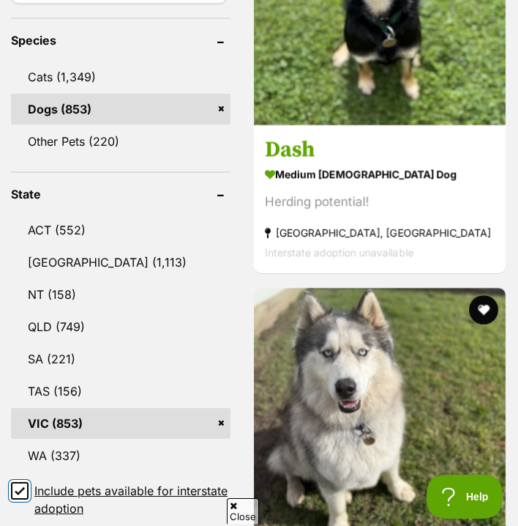
click at [14, 482] on input "Include pets available for interstate adoption" at bounding box center [20, 491] width 18 height 18
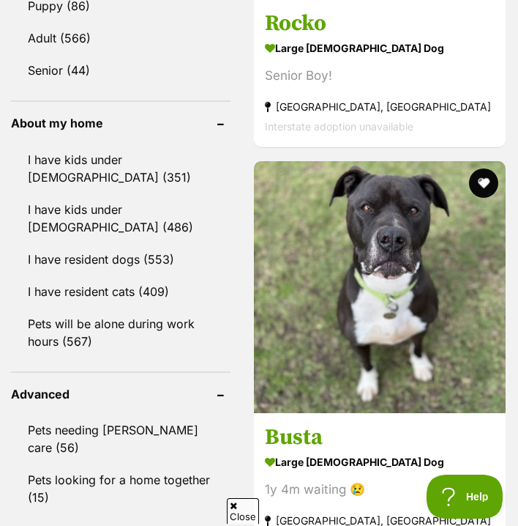
scroll to position [1710, 0]
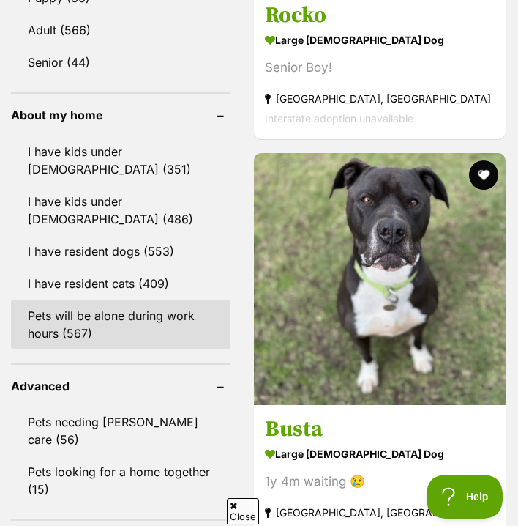
click at [122, 300] on link "Pets will be alone during work hours (567)" at bounding box center [121, 324] width 220 height 48
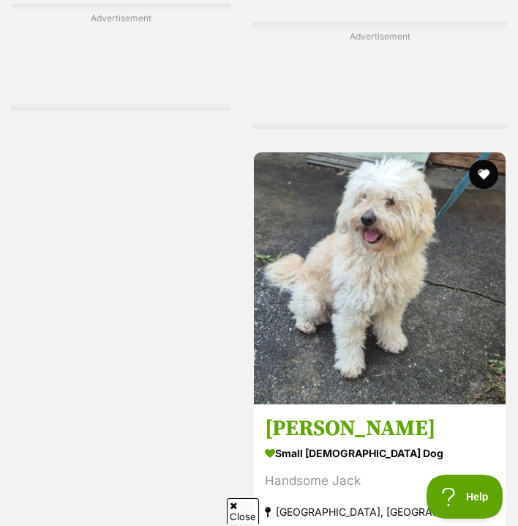
scroll to position [21950, 0]
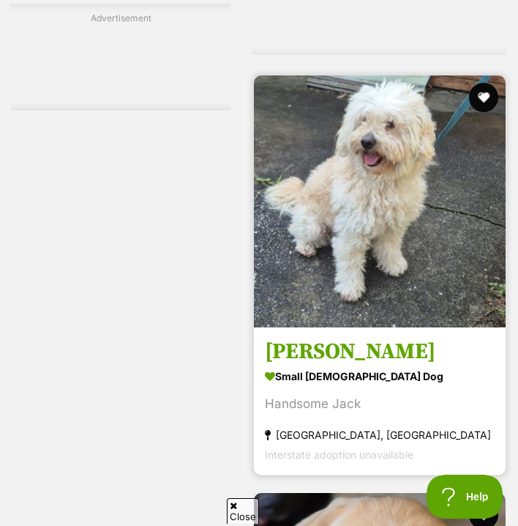
click at [328, 239] on img at bounding box center [380, 201] width 252 height 252
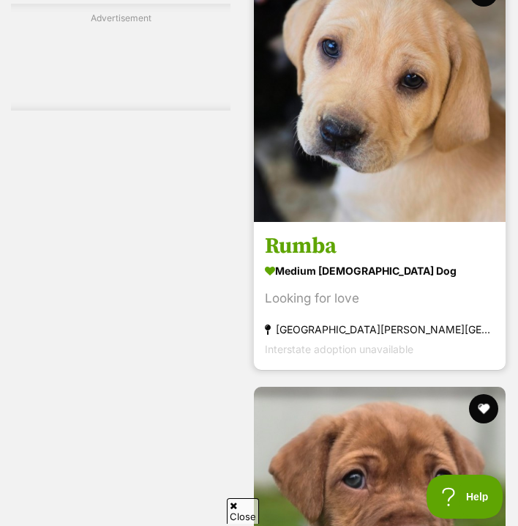
scroll to position [22415, 0]
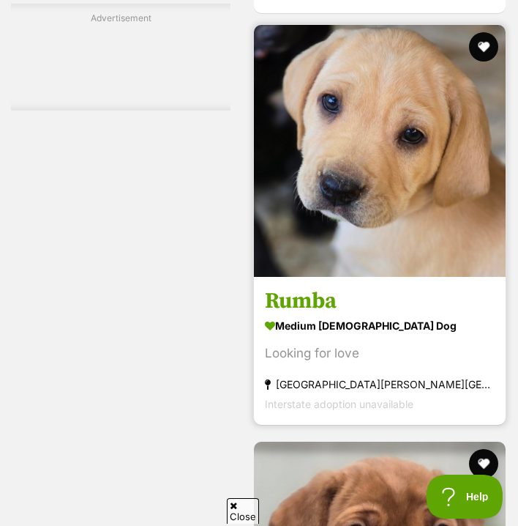
click at [358, 184] on img at bounding box center [380, 151] width 252 height 252
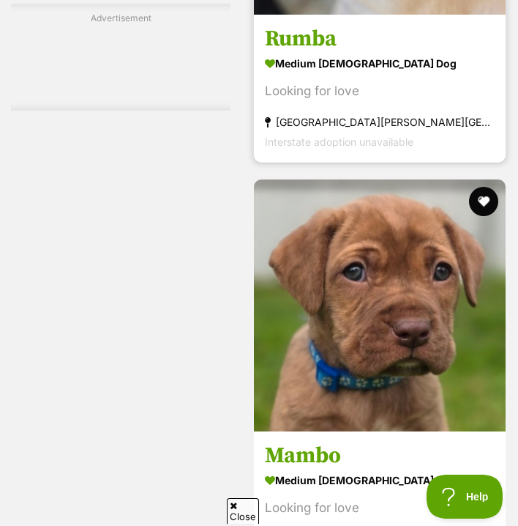
scroll to position [22827, 0]
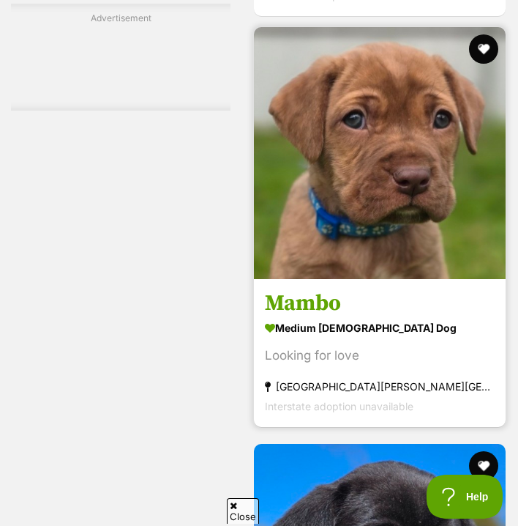
click at [340, 278] on link "Mambo medium [DEMOGRAPHIC_DATA] Dog Looking for love [GEOGRAPHIC_DATA][PERSON_N…" at bounding box center [380, 352] width 252 height 149
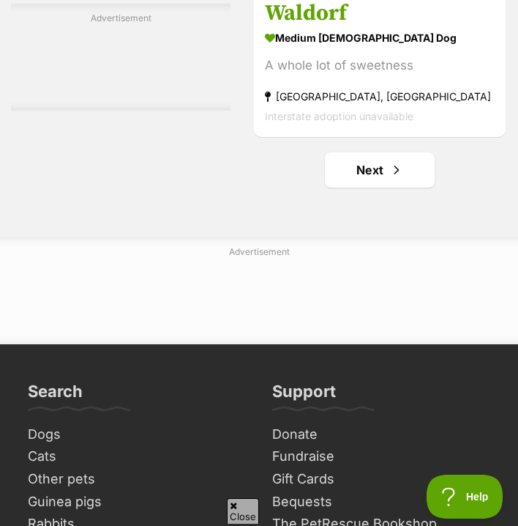
scroll to position [26502, 0]
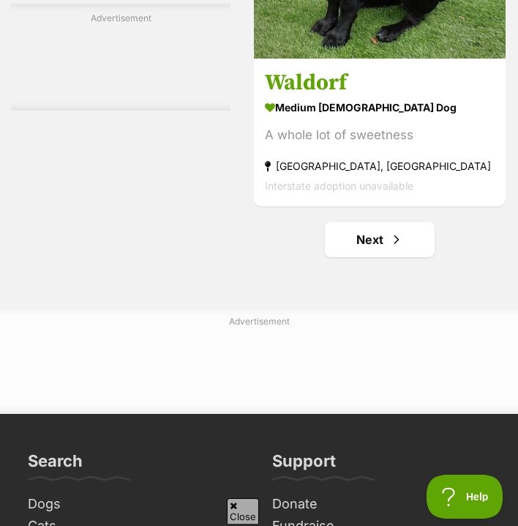
click at [349, 222] on link "Next" at bounding box center [380, 239] width 110 height 35
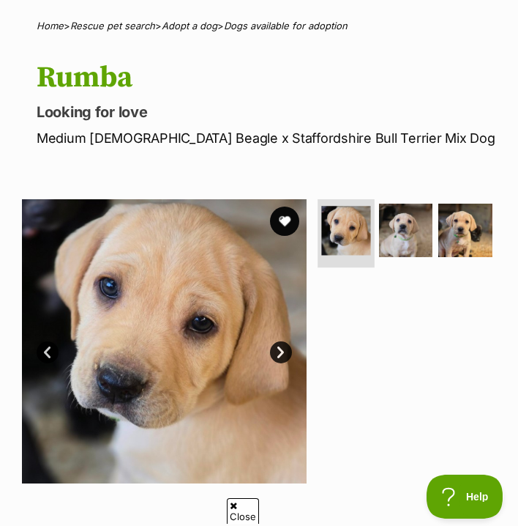
scroll to position [101, 0]
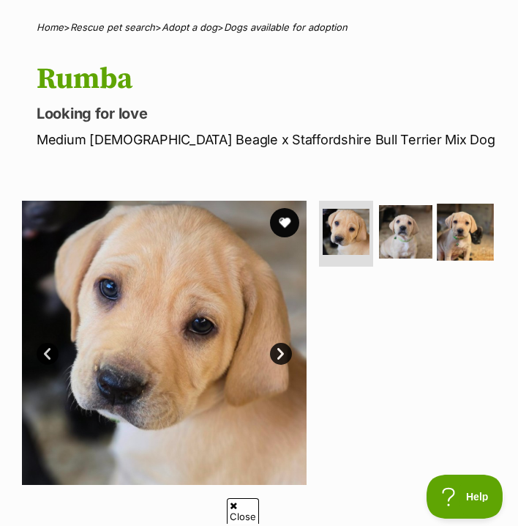
click at [438, 261] on img at bounding box center [466, 232] width 57 height 57
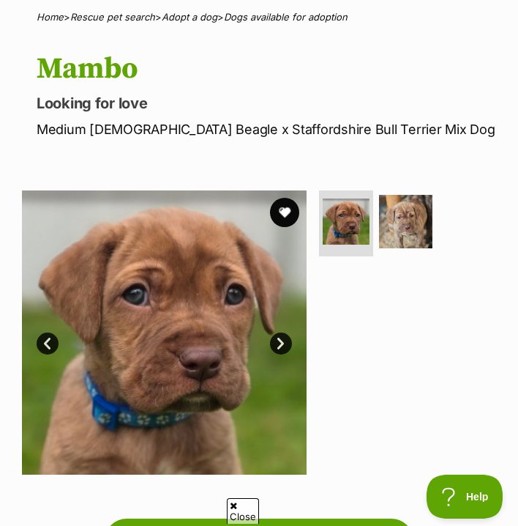
scroll to position [114, 0]
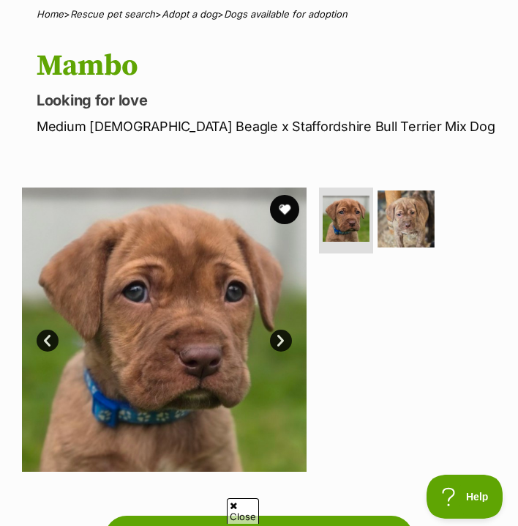
click at [406, 224] on img at bounding box center [406, 218] width 57 height 57
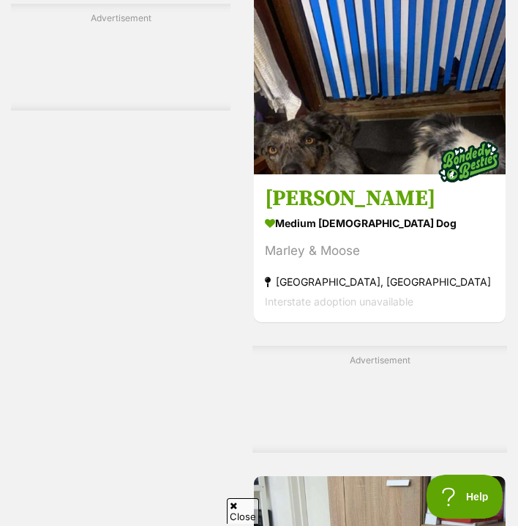
scroll to position [7950, 0]
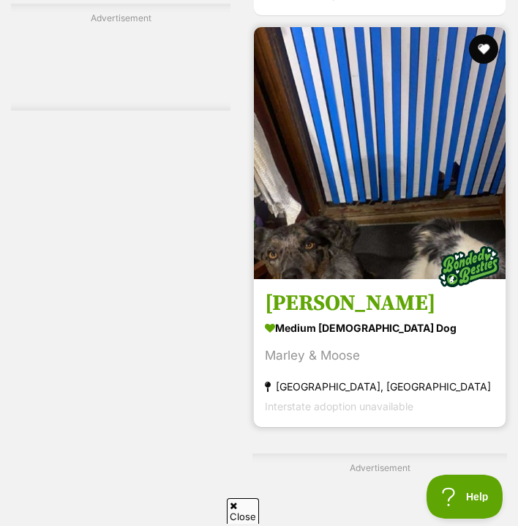
click at [390, 165] on img at bounding box center [380, 153] width 252 height 252
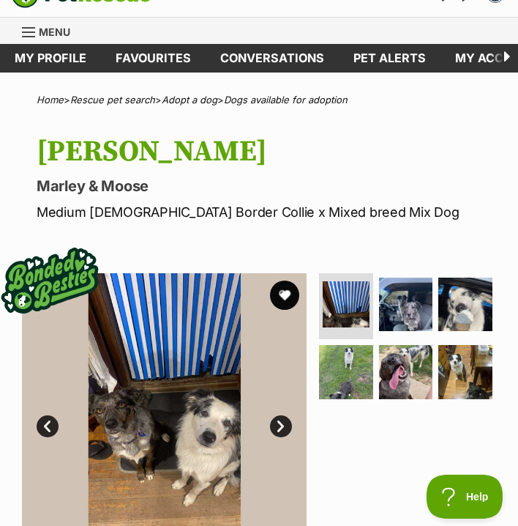
scroll to position [31, 0]
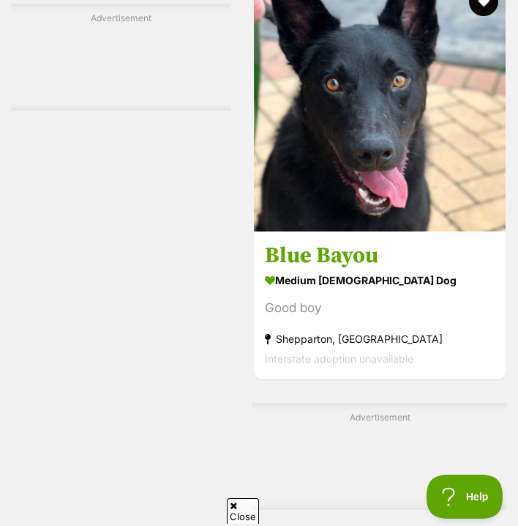
scroll to position [18506, 0]
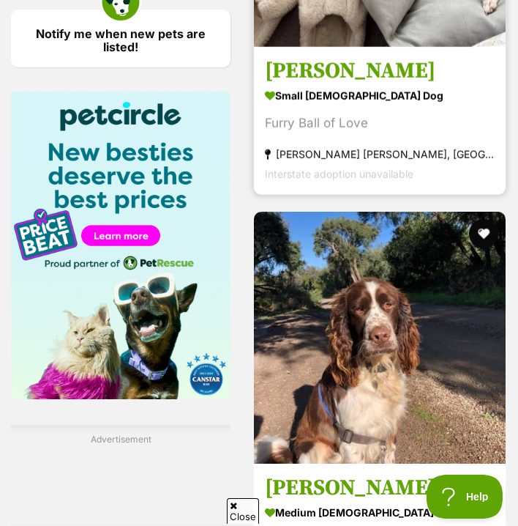
scroll to position [2295, 0]
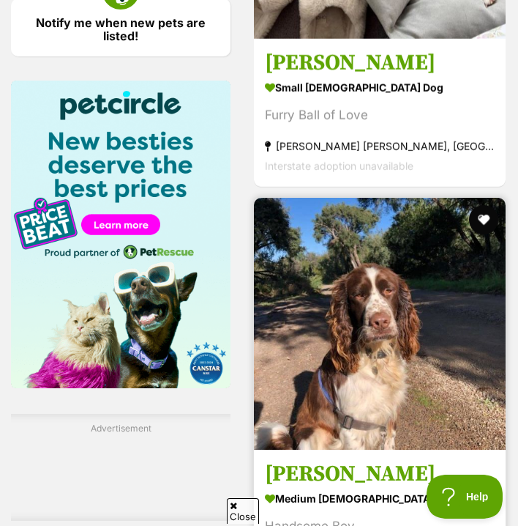
click at [373, 309] on img at bounding box center [380, 324] width 252 height 252
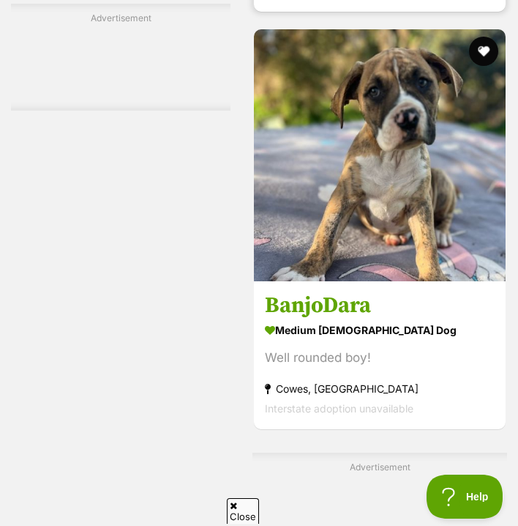
scroll to position [2871, 0]
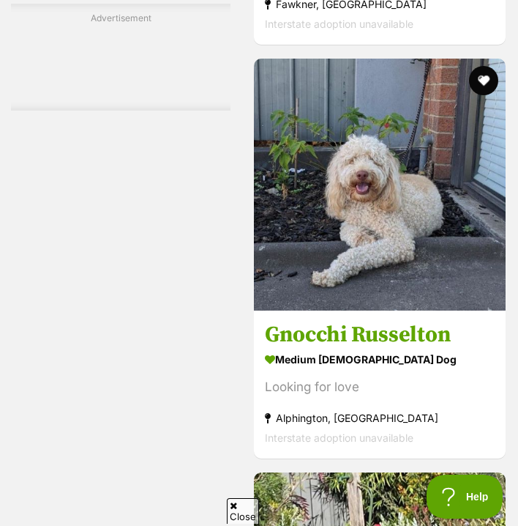
scroll to position [6864, 0]
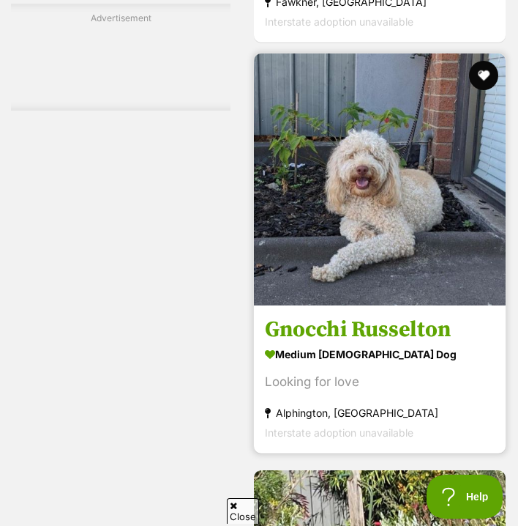
click at [355, 210] on img at bounding box center [380, 179] width 252 height 252
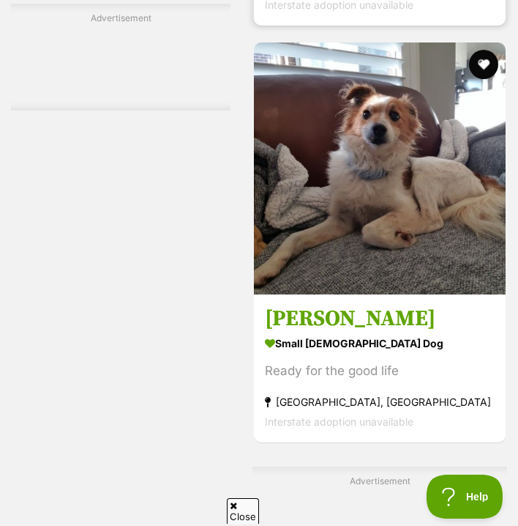
scroll to position [8118, 0]
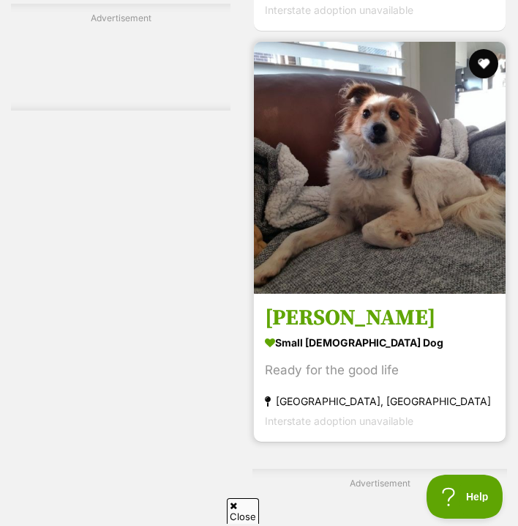
click at [383, 159] on img at bounding box center [380, 168] width 252 height 252
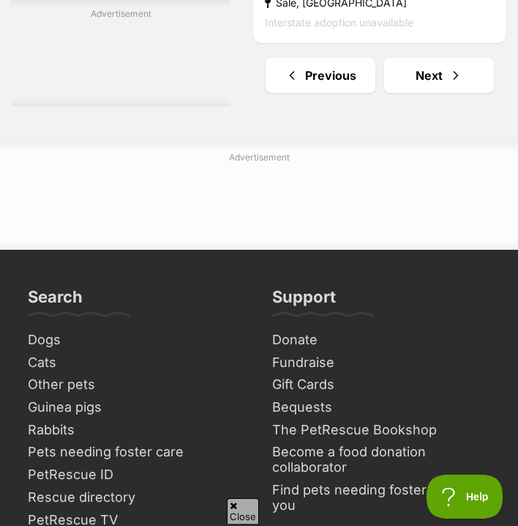
scroll to position [26881, 0]
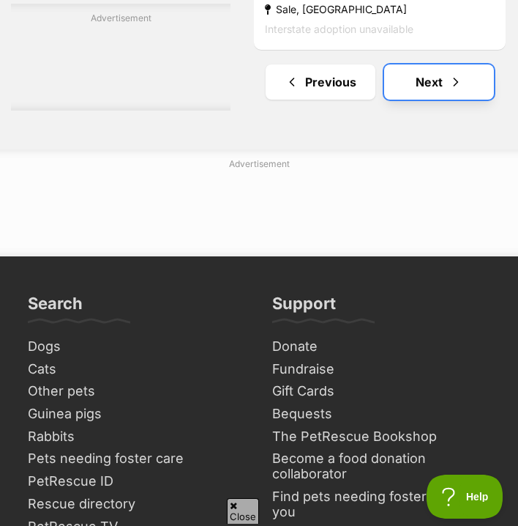
click at [428, 64] on link "Next" at bounding box center [439, 81] width 110 height 35
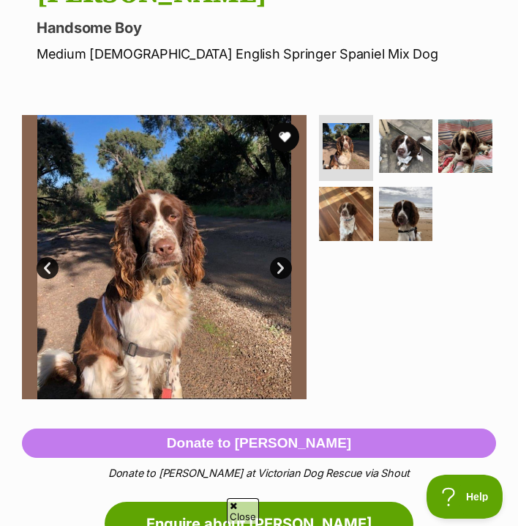
scroll to position [193, 0]
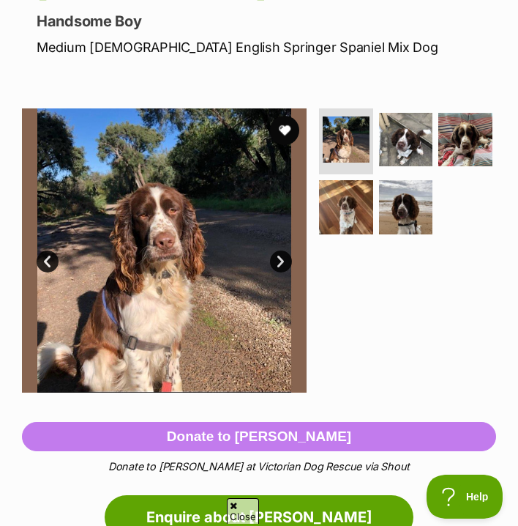
click at [288, 258] on link "Next" at bounding box center [281, 261] width 22 height 22
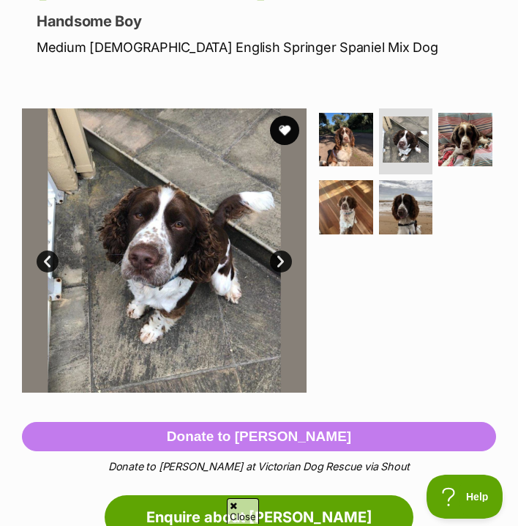
click at [288, 258] on link "Next" at bounding box center [281, 261] width 22 height 22
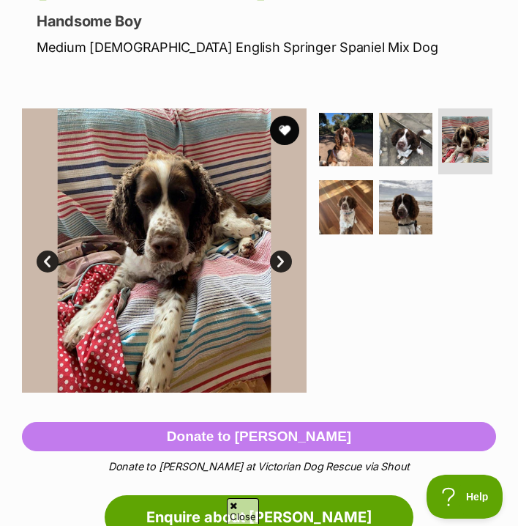
click at [289, 256] on link "Next" at bounding box center [281, 261] width 22 height 22
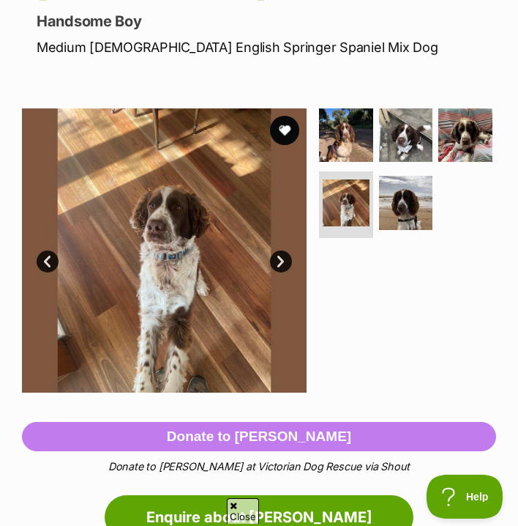
click at [289, 256] on link "Next" at bounding box center [281, 261] width 22 height 22
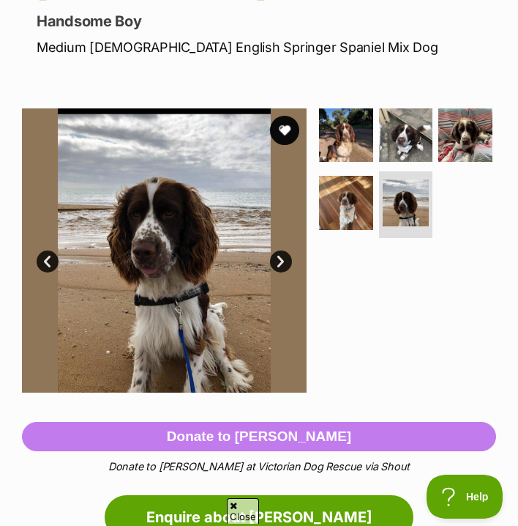
click at [289, 256] on link "Next" at bounding box center [281, 261] width 22 height 22
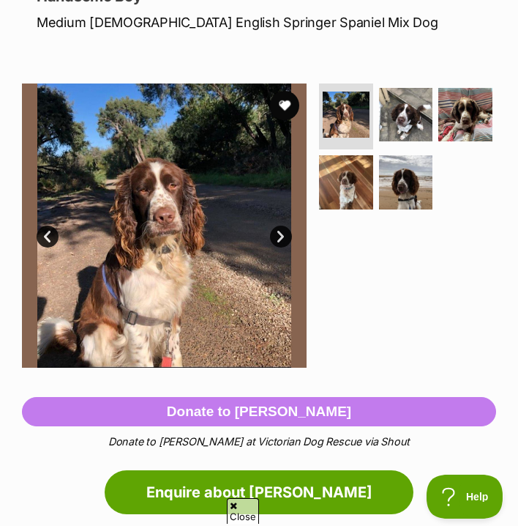
scroll to position [27, 0]
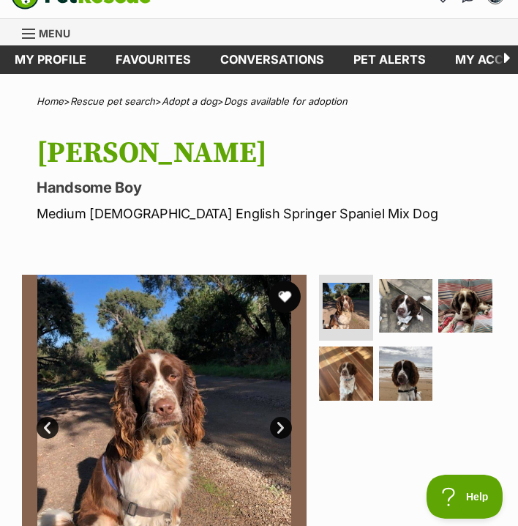
click at [281, 291] on button "favourite" at bounding box center [285, 296] width 32 height 32
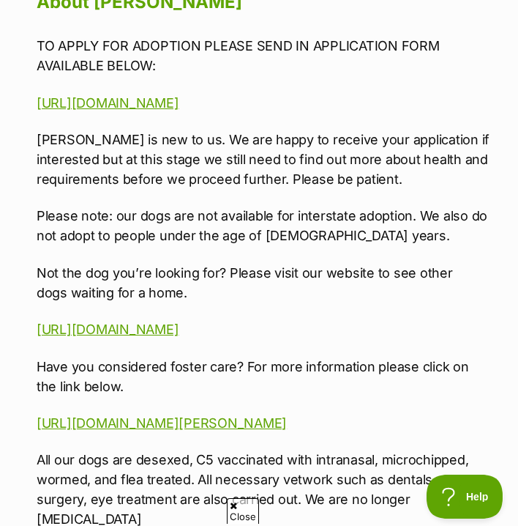
scroll to position [1506, 0]
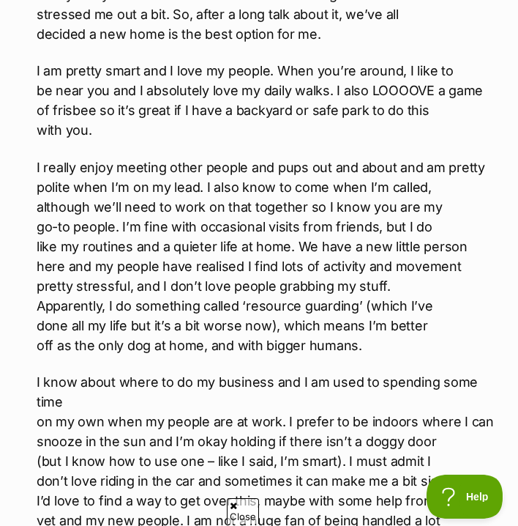
scroll to position [1749, 0]
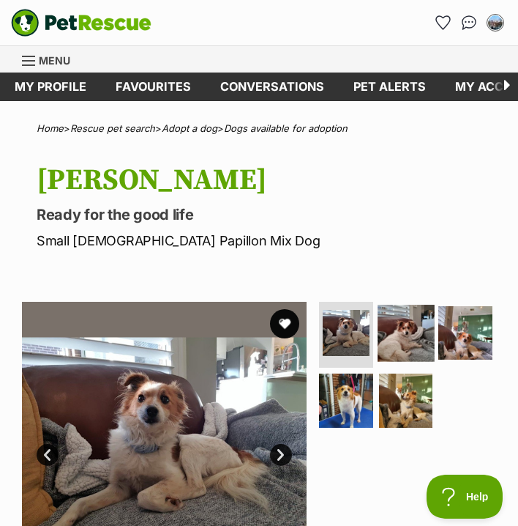
click at [394, 355] on img at bounding box center [406, 333] width 57 height 57
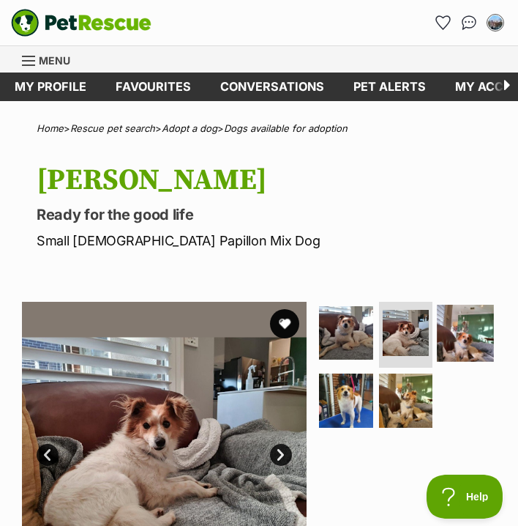
click at [438, 362] on img at bounding box center [466, 333] width 57 height 57
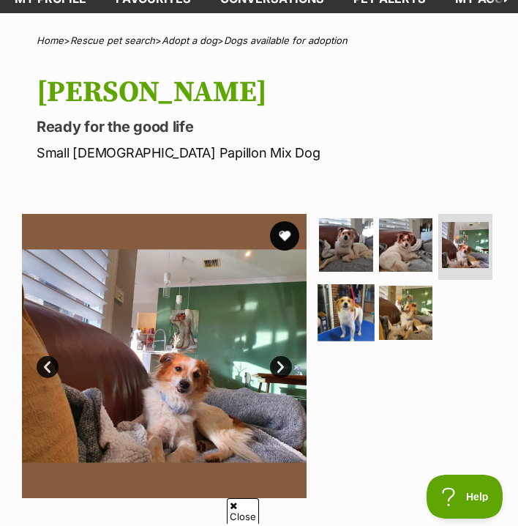
scroll to position [127, 0]
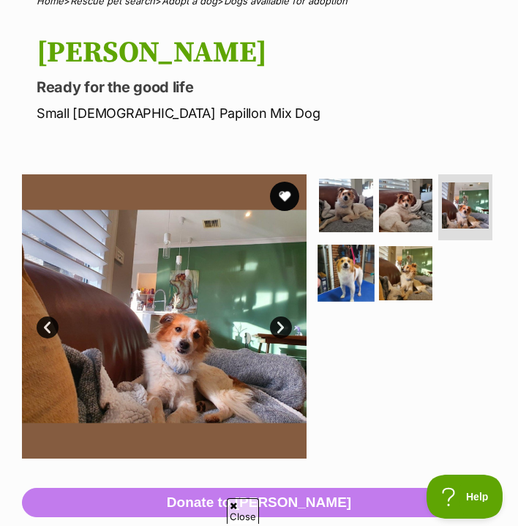
click at [375, 275] on img at bounding box center [346, 273] width 57 height 57
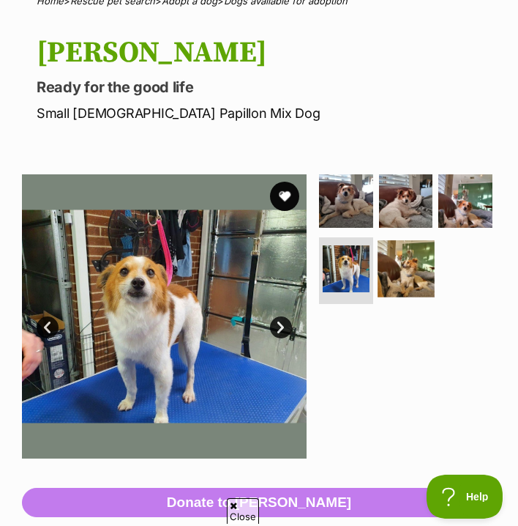
click at [378, 297] on img at bounding box center [406, 268] width 57 height 57
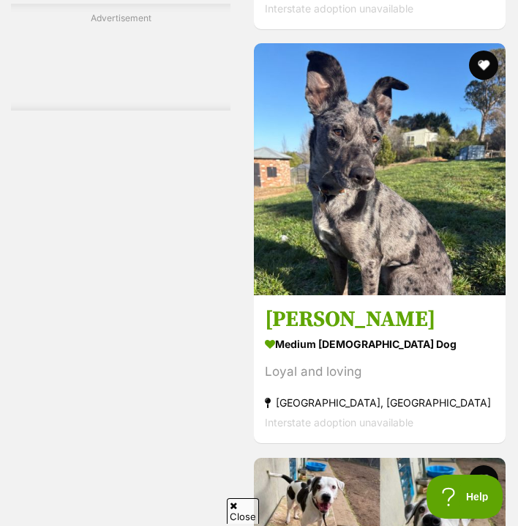
scroll to position [4060, 0]
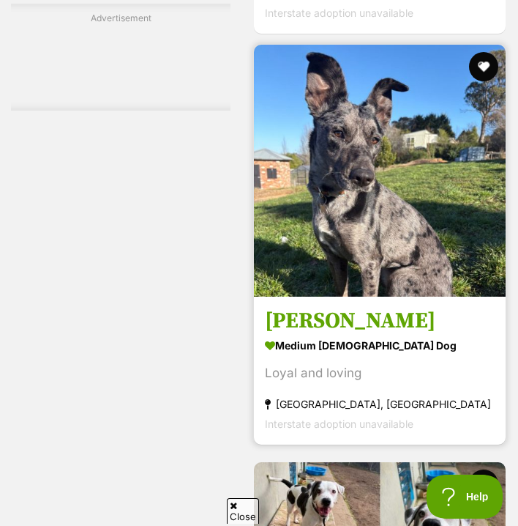
click at [390, 158] on img at bounding box center [380, 171] width 252 height 252
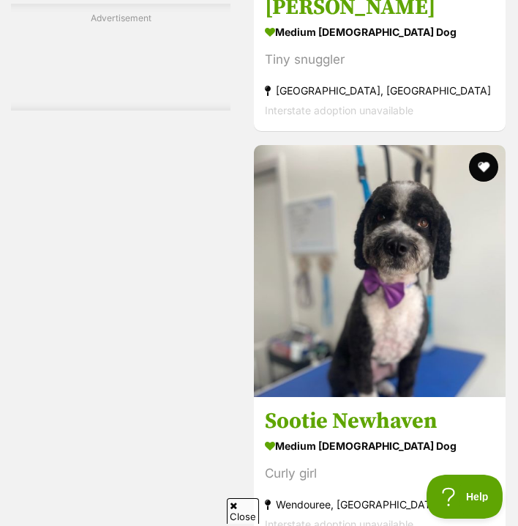
scroll to position [26344, 0]
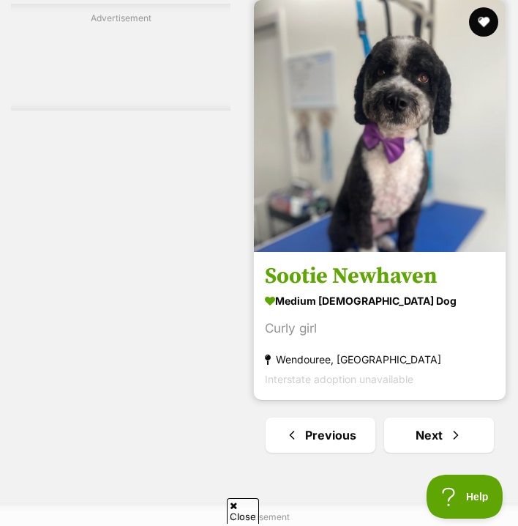
click at [319, 262] on h3 "Sootie Newhaven" at bounding box center [380, 276] width 230 height 28
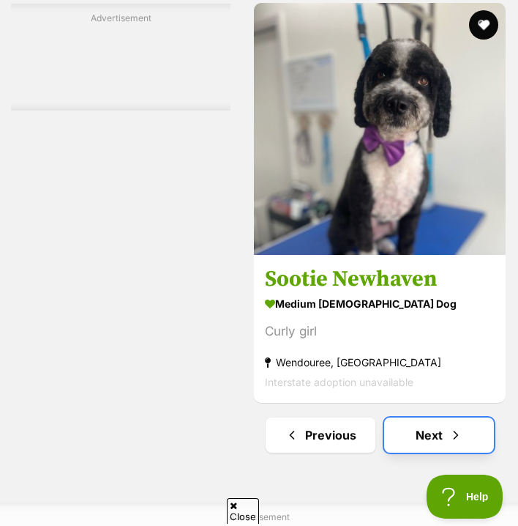
click at [425, 417] on link "Next" at bounding box center [439, 434] width 110 height 35
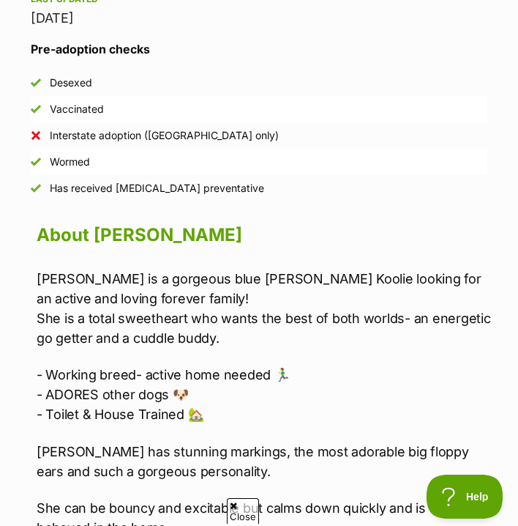
scroll to position [1124, 0]
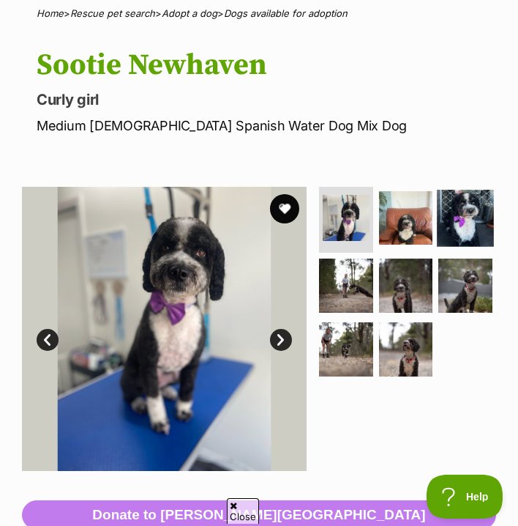
scroll to position [67, 0]
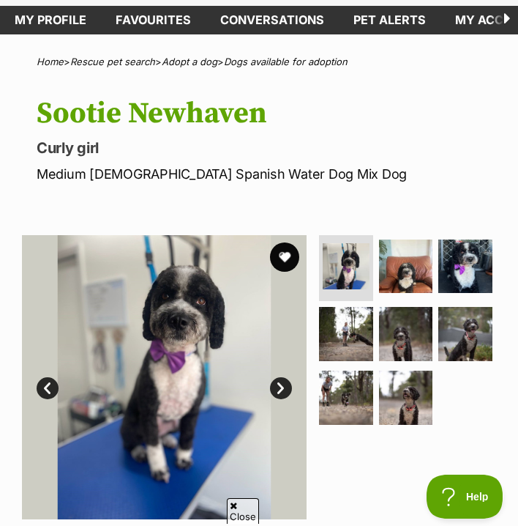
click at [282, 400] on img at bounding box center [164, 377] width 285 height 285
click at [275, 389] on link "Next" at bounding box center [281, 388] width 22 height 22
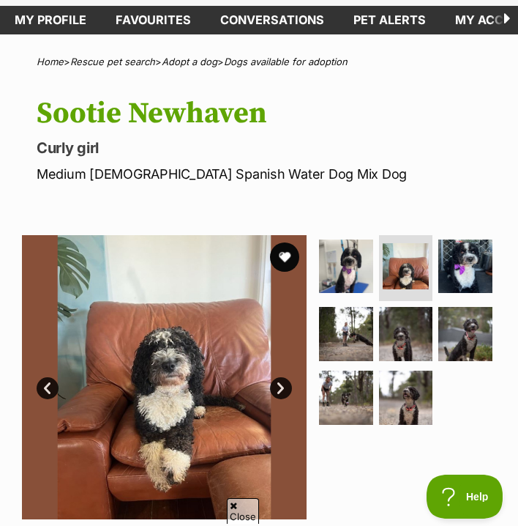
click at [275, 387] on link "Next" at bounding box center [281, 388] width 22 height 22
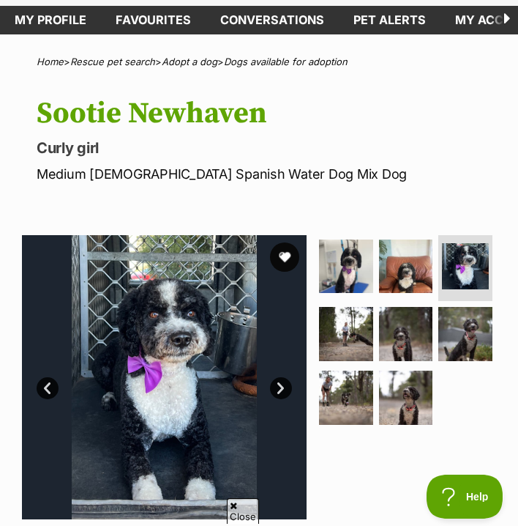
click at [275, 387] on link "Next" at bounding box center [281, 388] width 22 height 22
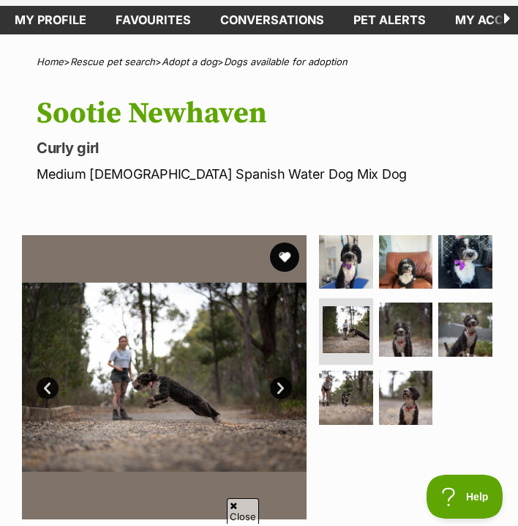
click at [275, 387] on link "Next" at bounding box center [281, 388] width 22 height 22
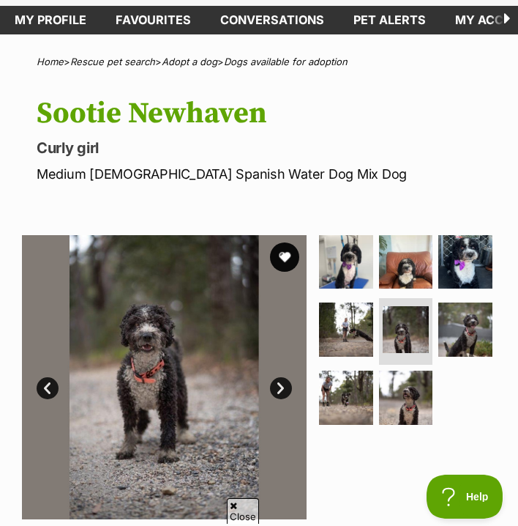
click at [275, 387] on link "Next" at bounding box center [281, 388] width 22 height 22
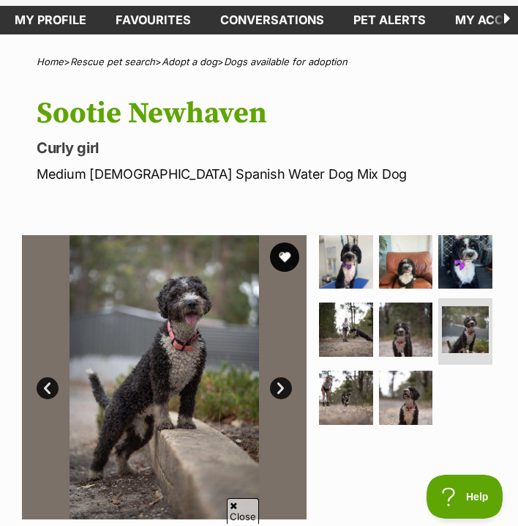
click at [275, 387] on link "Next" at bounding box center [281, 388] width 22 height 22
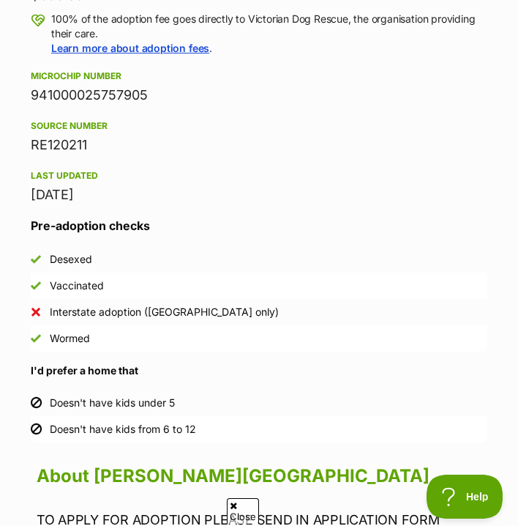
scroll to position [1289, 0]
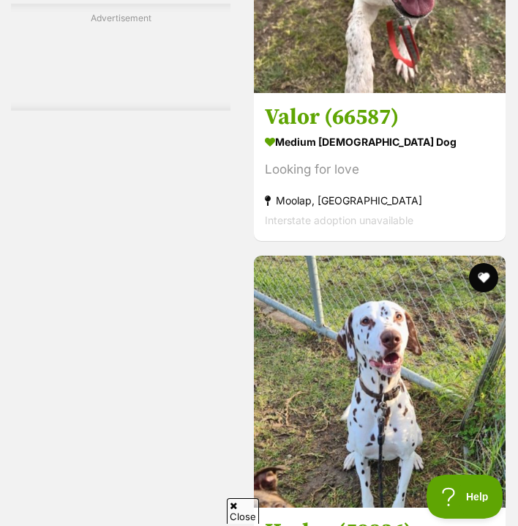
scroll to position [17198, 0]
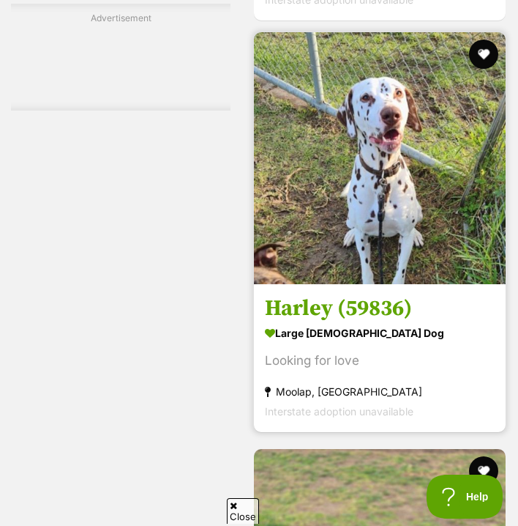
click at [357, 204] on img at bounding box center [380, 158] width 252 height 252
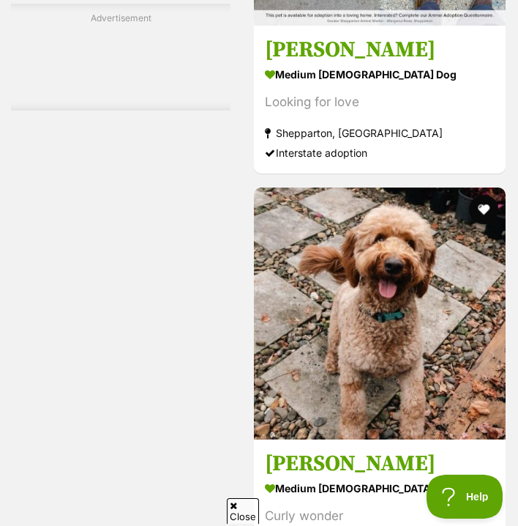
scroll to position [20643, 0]
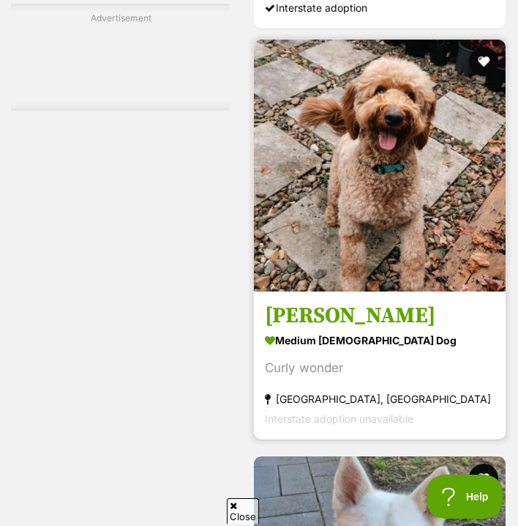
click at [382, 219] on img at bounding box center [380, 166] width 252 height 252
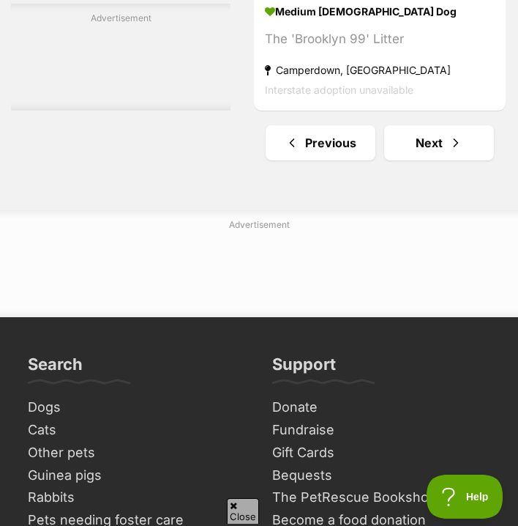
scroll to position [26646, 0]
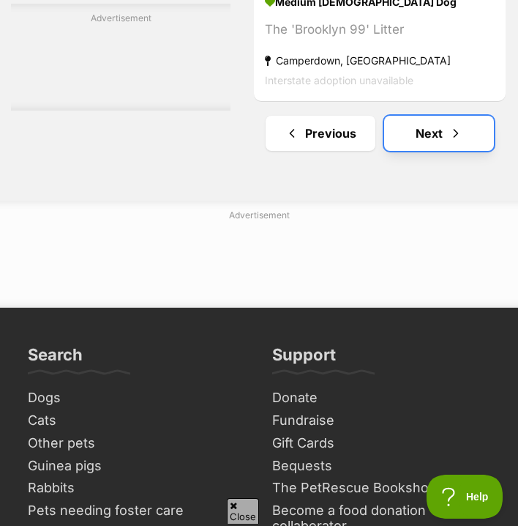
click at [403, 116] on link "Next" at bounding box center [439, 133] width 110 height 35
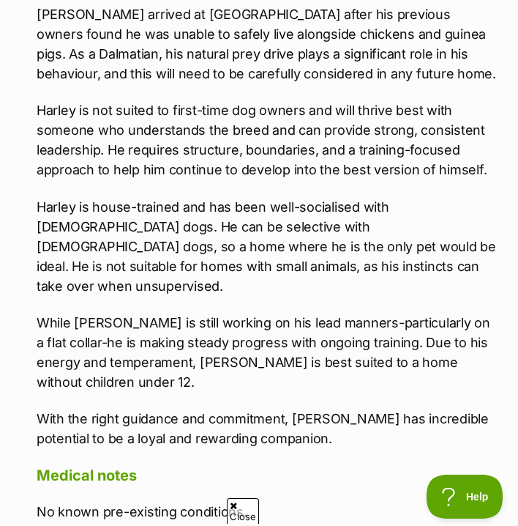
scroll to position [1472, 0]
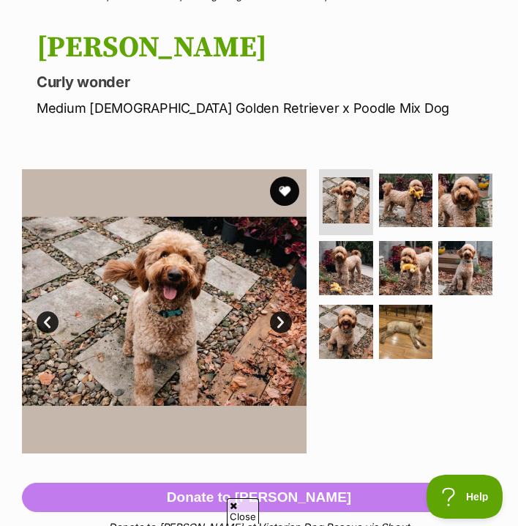
scroll to position [132, 0]
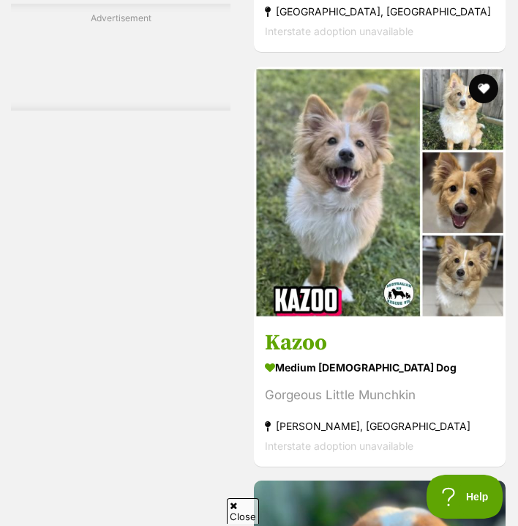
scroll to position [25642, 0]
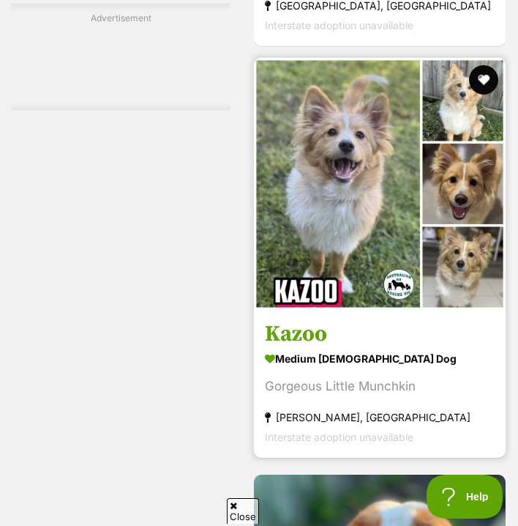
click at [328, 208] on img at bounding box center [380, 184] width 252 height 252
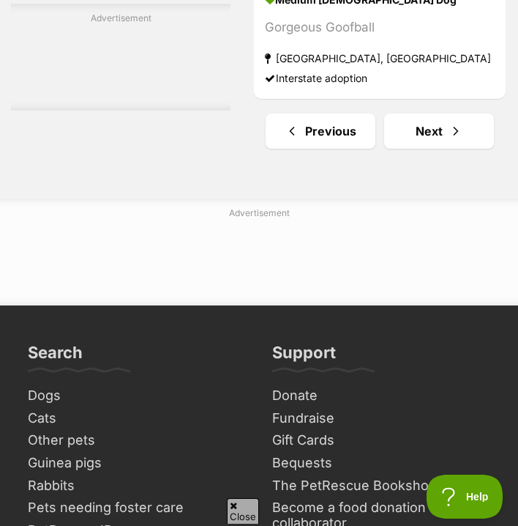
scroll to position [26854, 0]
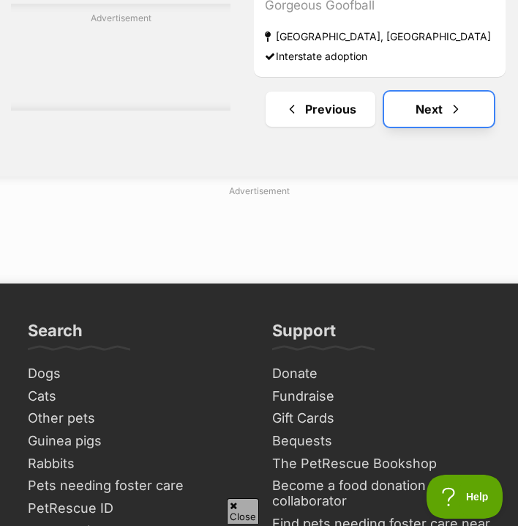
click at [431, 92] on link "Next" at bounding box center [439, 109] width 110 height 35
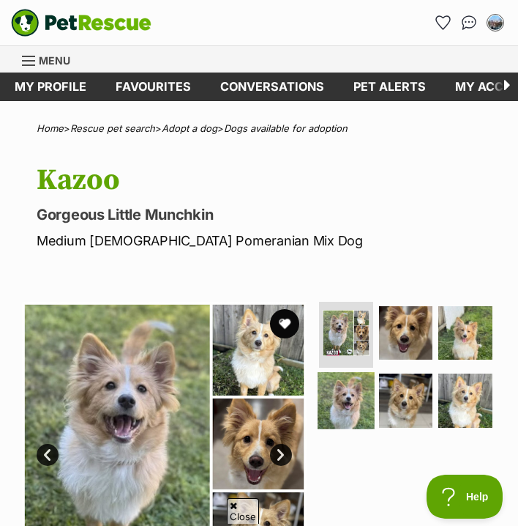
scroll to position [231, 0]
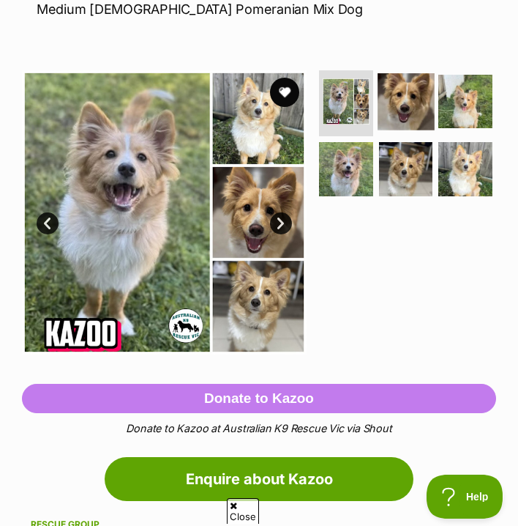
click at [378, 103] on img at bounding box center [406, 101] width 57 height 57
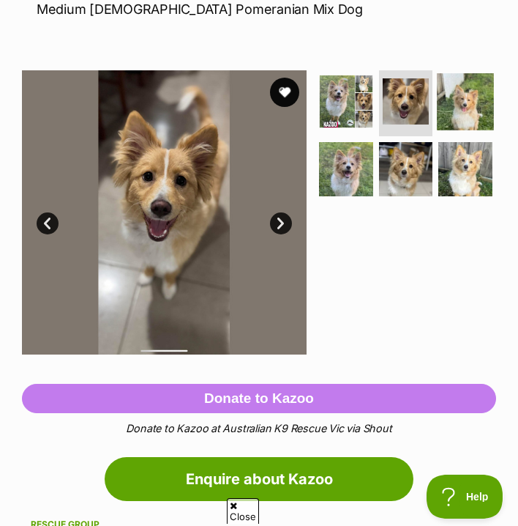
click at [438, 130] on img at bounding box center [466, 101] width 57 height 57
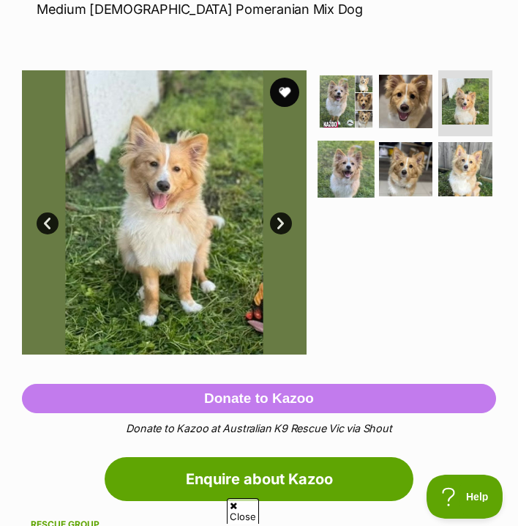
click at [375, 146] on img at bounding box center [346, 169] width 57 height 57
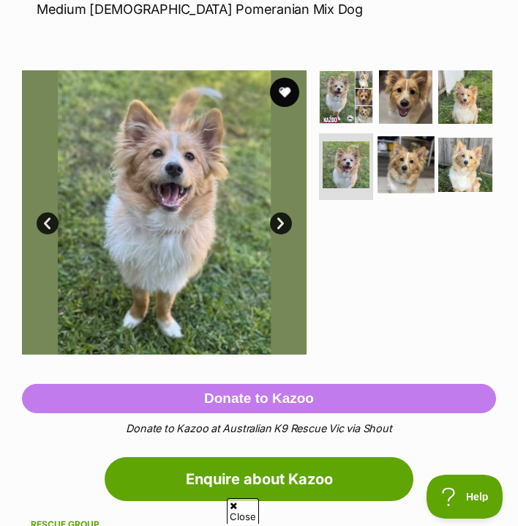
click at [378, 193] on img at bounding box center [406, 164] width 57 height 57
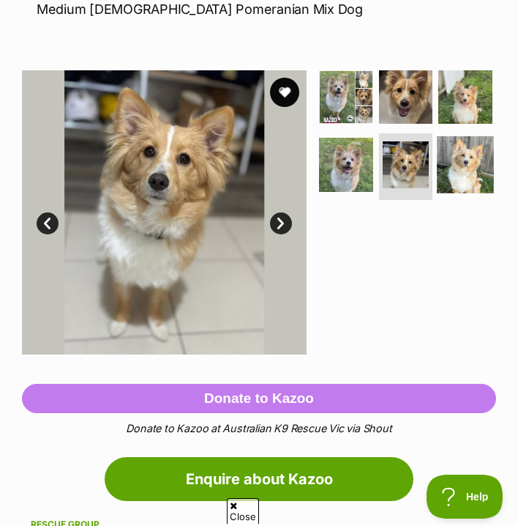
click at [438, 193] on img at bounding box center [466, 164] width 57 height 57
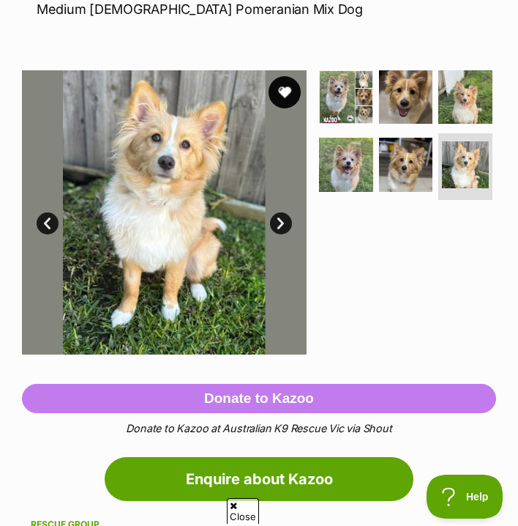
click at [284, 87] on button "favourite" at bounding box center [285, 92] width 32 height 32
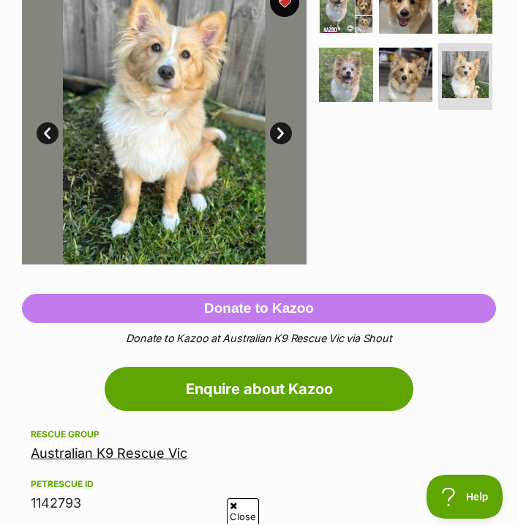
scroll to position [193, 0]
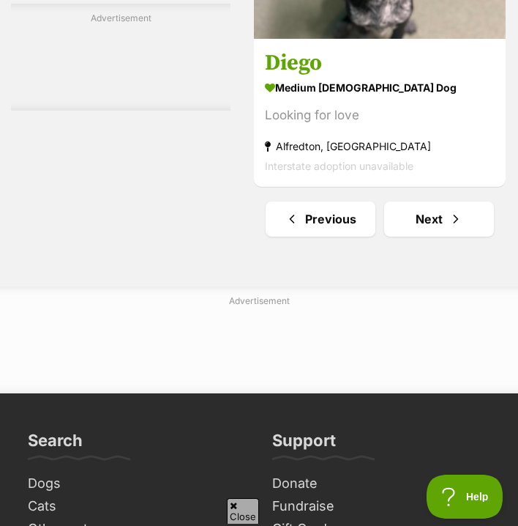
scroll to position [26558, 0]
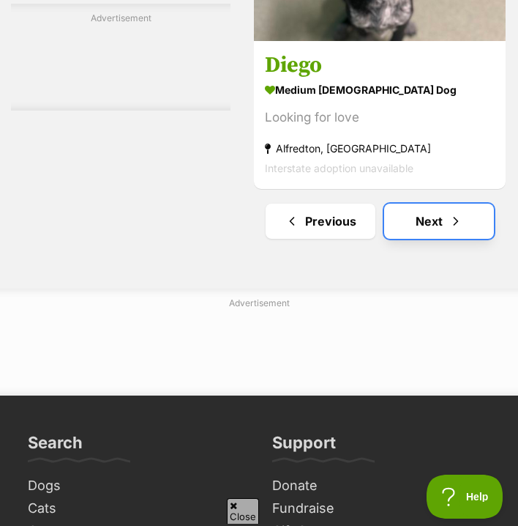
click at [421, 204] on link "Next" at bounding box center [439, 221] width 110 height 35
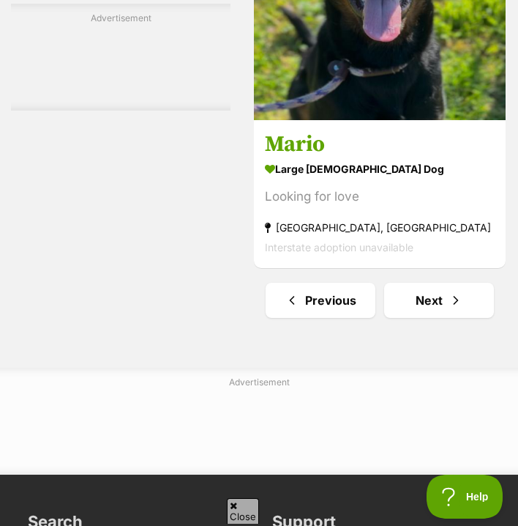
scroll to position [26483, 0]
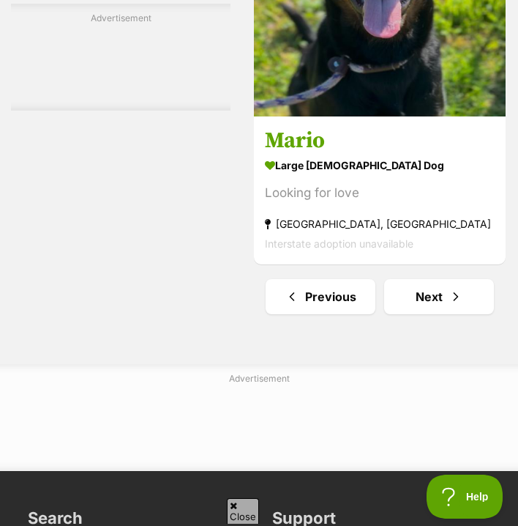
click at [423, 279] on link "Next" at bounding box center [439, 296] width 110 height 35
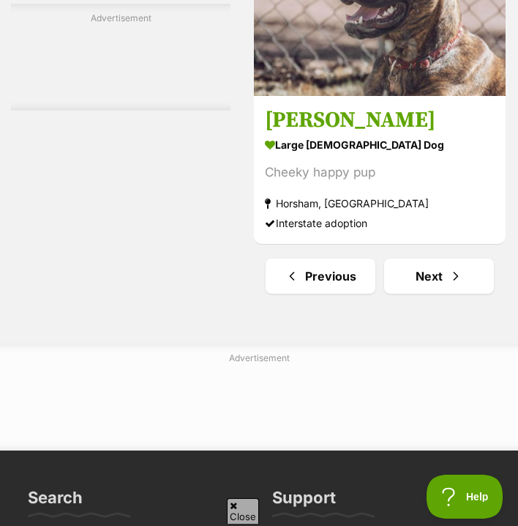
scroll to position [26605, 0]
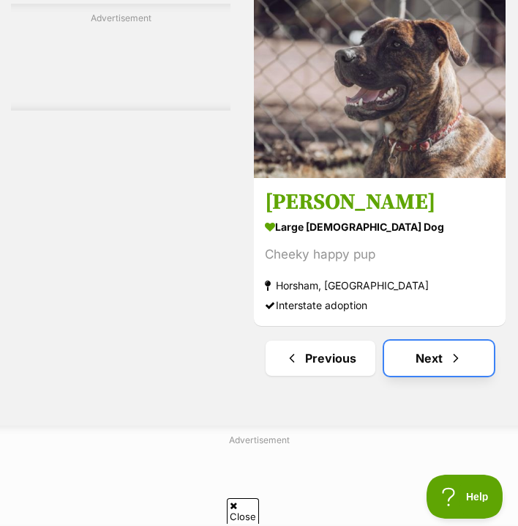
click at [435, 341] on link "Next" at bounding box center [439, 358] width 110 height 35
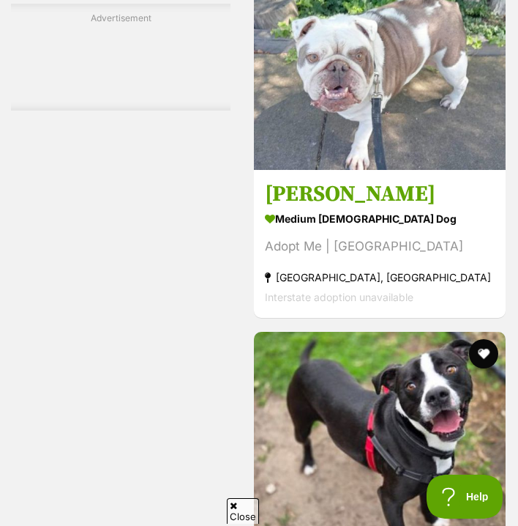
scroll to position [11086, 0]
